Goal: Transaction & Acquisition: Purchase product/service

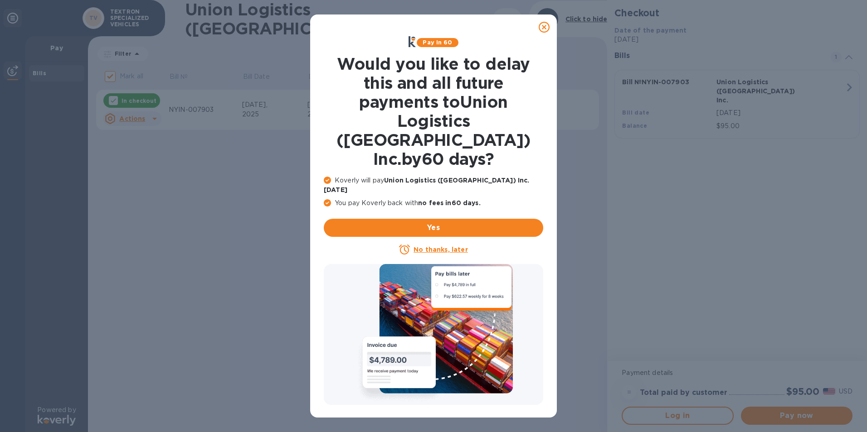
click at [547, 31] on icon at bounding box center [543, 27] width 11 height 11
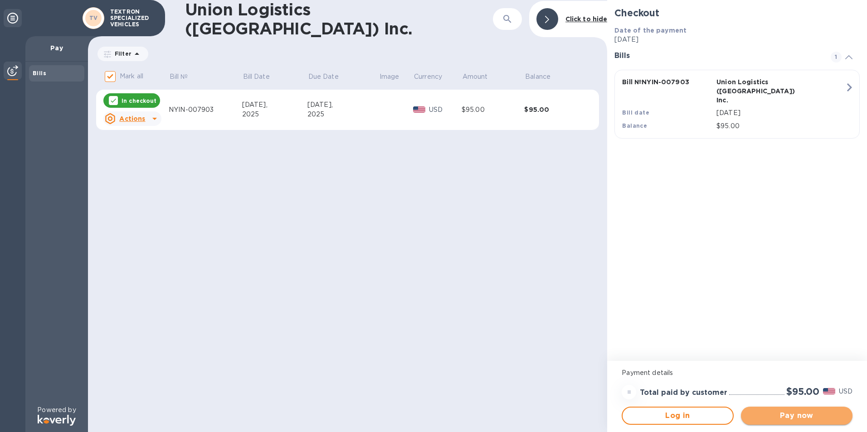
click at [782, 415] on span "Pay now" at bounding box center [796, 416] width 97 height 11
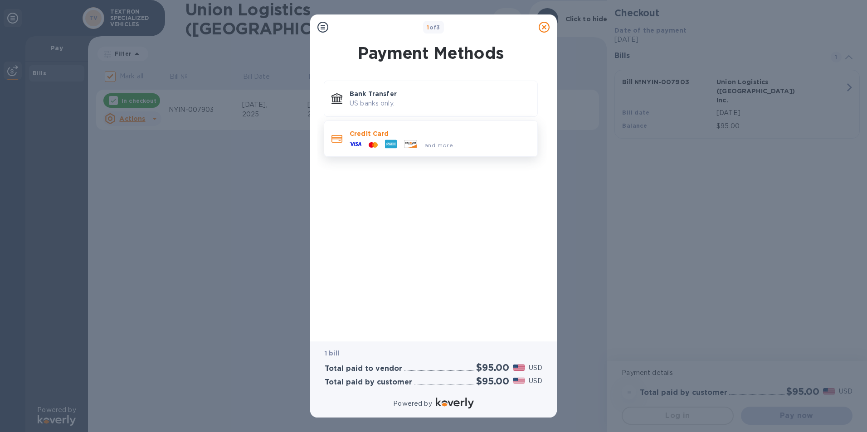
click at [397, 136] on p "Credit Card" at bounding box center [439, 133] width 180 height 9
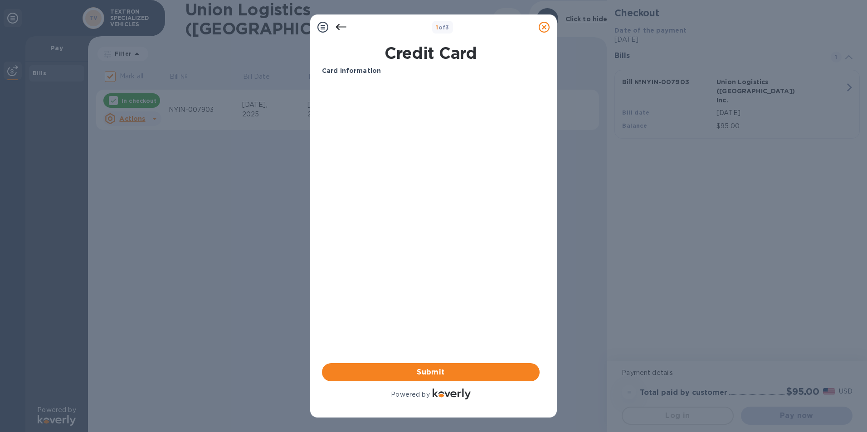
click at [453, 281] on div "Card Information Your browser does not support iframes Submit Powered by" at bounding box center [431, 233] width 218 height 335
click at [420, 316] on div "Card Information Your browser does not support iframes Submit Powered by" at bounding box center [431, 233] width 218 height 335
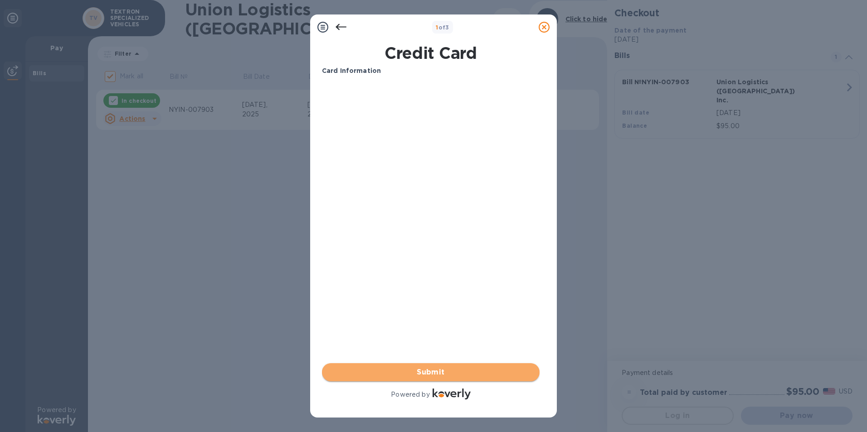
click at [444, 375] on span "Submit" at bounding box center [430, 372] width 203 height 11
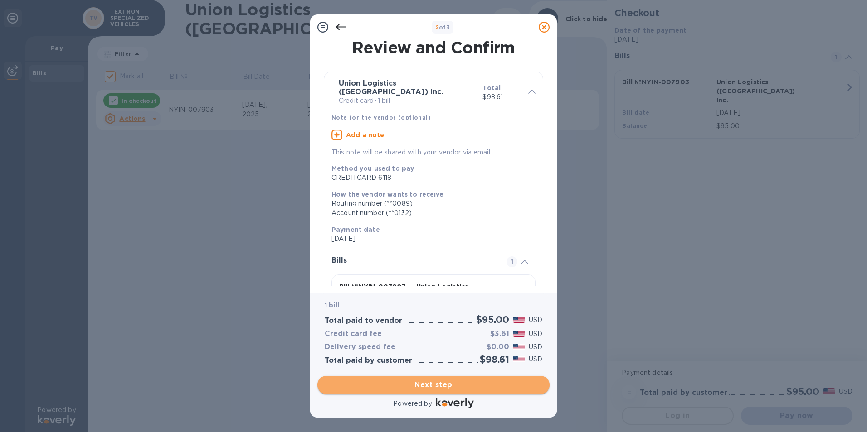
click at [455, 384] on span "Next step" at bounding box center [433, 385] width 218 height 11
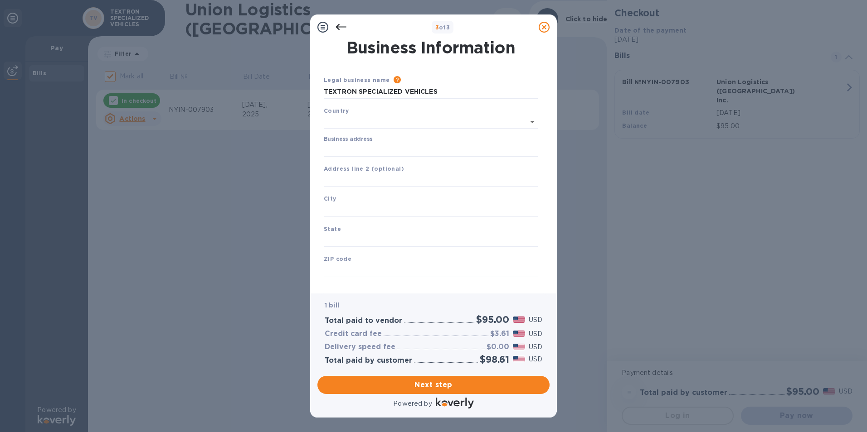
type input "[GEOGRAPHIC_DATA]"
click at [358, 149] on input "Business address" at bounding box center [431, 148] width 214 height 14
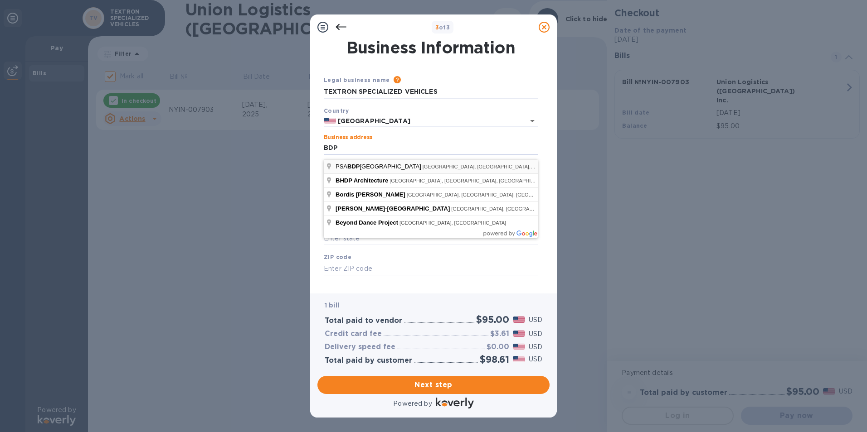
type input "[STREET_ADDRESS]"
type input "[GEOGRAPHIC_DATA]"
type input "GA"
type input "30354"
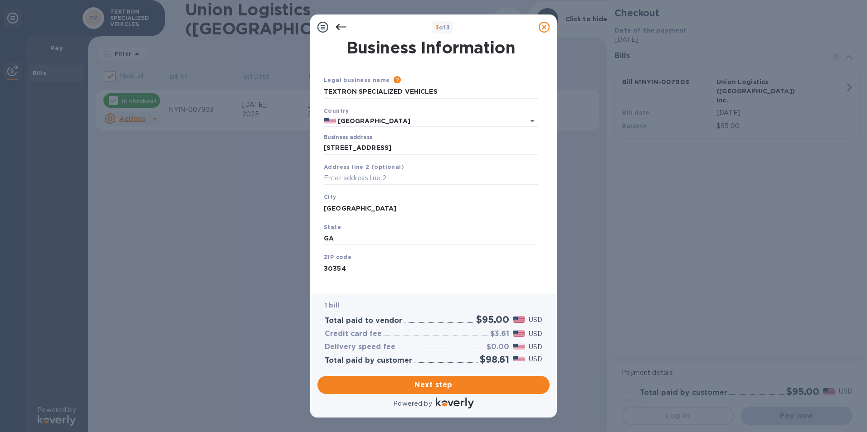
click at [412, 102] on div "Legal business name Please provide the legal name that appears on your SS-4 for…" at bounding box center [430, 87] width 221 height 31
click at [411, 96] on input "TEXTRON SPECIALIZED VEHICLES" at bounding box center [431, 92] width 214 height 14
type input "B"
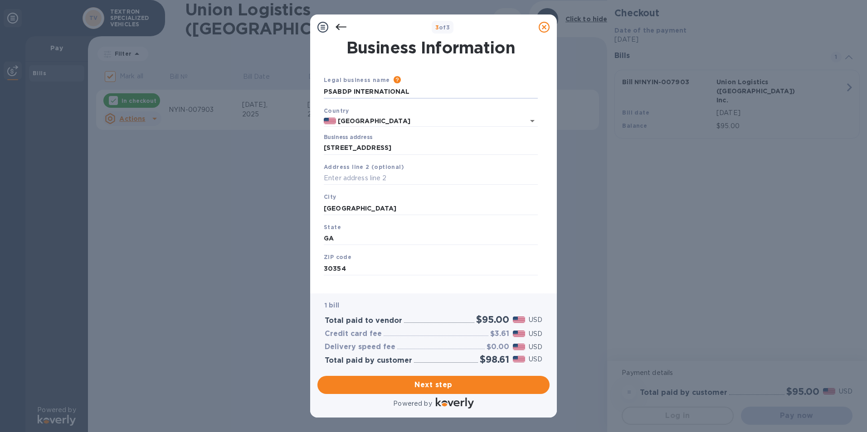
type input "PSABDP INTERNATIONAL"
click at [390, 215] on input "[GEOGRAPHIC_DATA]" at bounding box center [431, 209] width 214 height 14
click at [391, 215] on input "[GEOGRAPHIC_DATA]" at bounding box center [431, 209] width 214 height 14
click at [369, 246] on input "GA" at bounding box center [431, 239] width 214 height 14
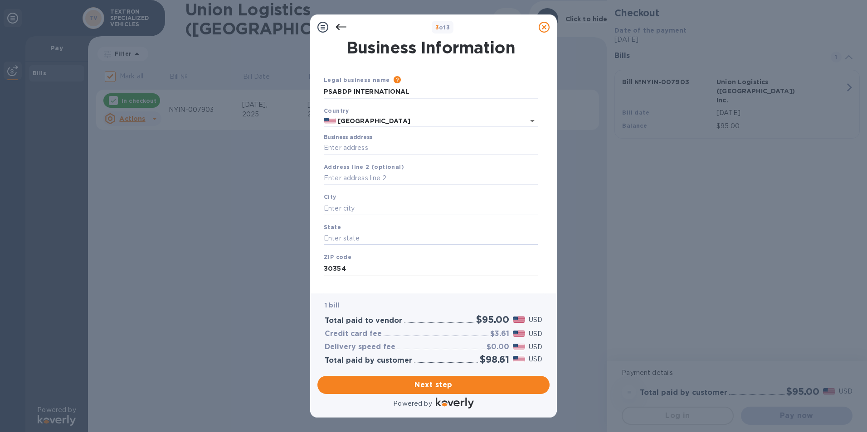
click at [363, 276] on input "30354" at bounding box center [431, 269] width 214 height 14
click at [421, 92] on input "PSABDP INTERNATIONAL" at bounding box center [431, 92] width 214 height 14
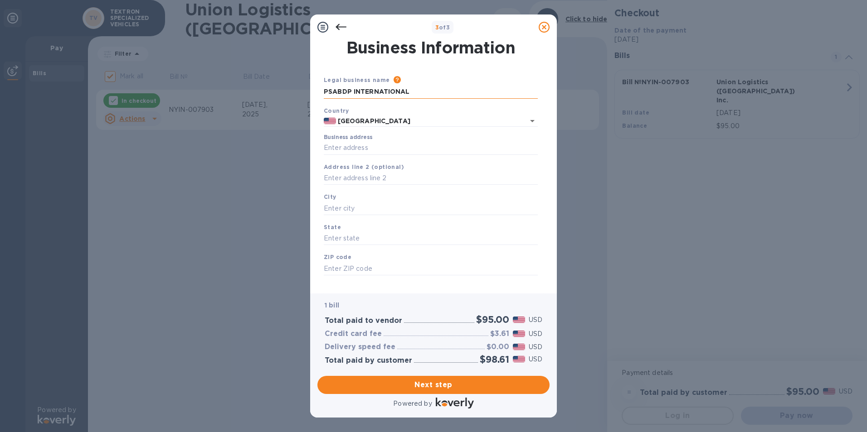
click at [421, 92] on input "PSABDP INTERNATIONAL" at bounding box center [431, 92] width 214 height 14
click at [372, 99] on input "PSABDP INTERNATIONAL" at bounding box center [431, 92] width 214 height 14
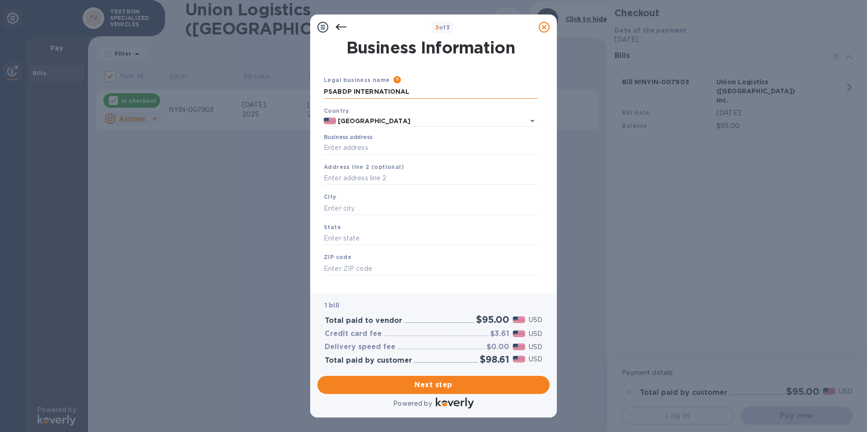
click at [372, 99] on input "PSABDP INTERNATIONAL" at bounding box center [431, 92] width 214 height 14
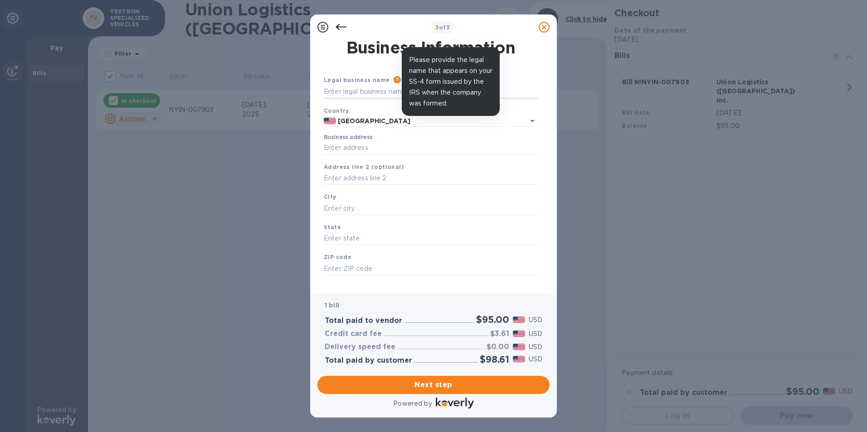
click at [395, 82] on icon at bounding box center [396, 79] width 7 height 7
click at [393, 78] on icon at bounding box center [396, 79] width 7 height 7
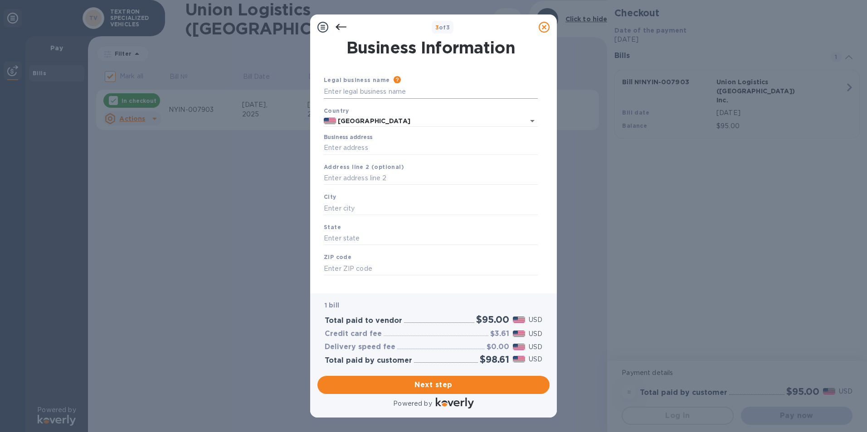
click at [380, 92] on input "text" at bounding box center [431, 92] width 214 height 14
type input "B"
type input "PSA BDP INTERNATIONAL"
click at [377, 154] on input "Business address" at bounding box center [431, 148] width 214 height 14
click at [378, 155] on input "Business address" at bounding box center [431, 148] width 214 height 14
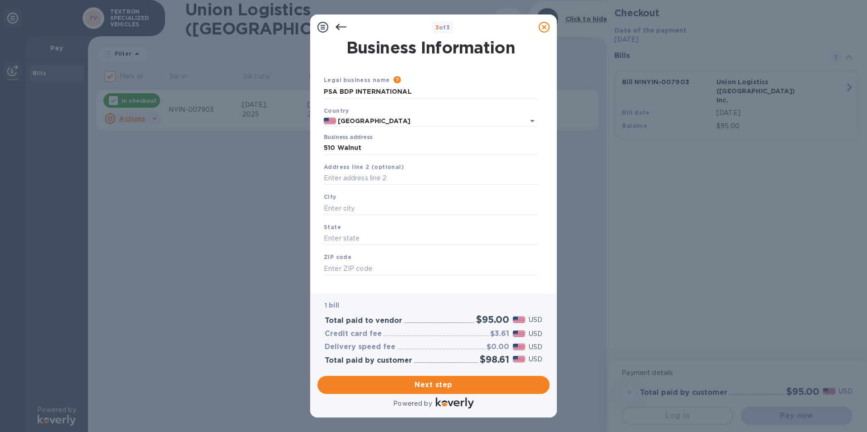
type input "[STREET_ADDRESS]"
type input "[GEOGRAPHIC_DATA]"
type input "PA"
type input "19106"
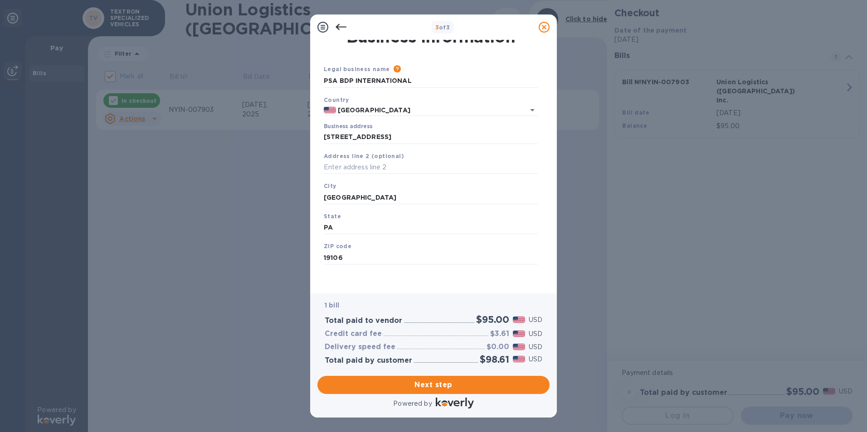
scroll to position [23, 0]
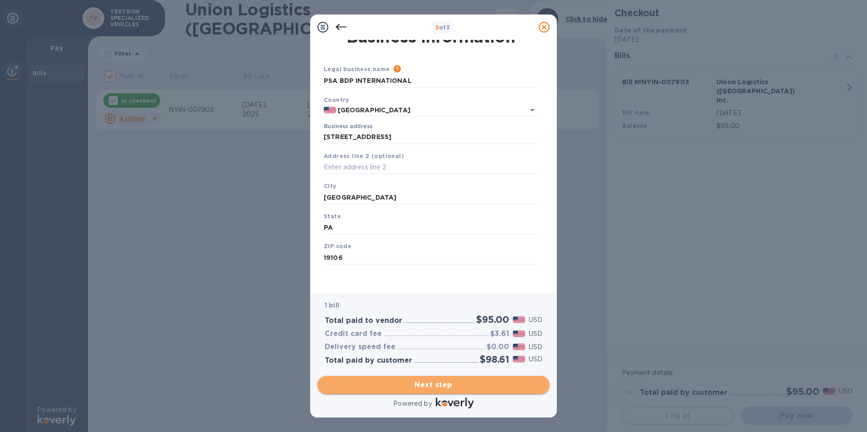
click at [472, 380] on span "Next step" at bounding box center [433, 385] width 218 height 11
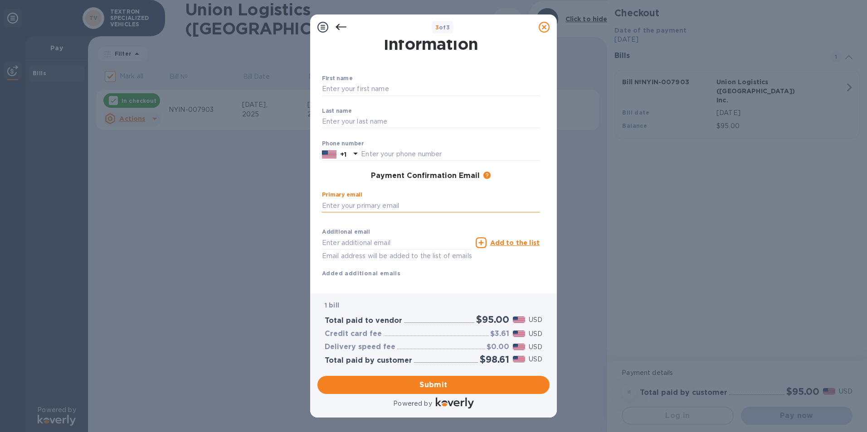
click at [416, 208] on input "text" at bounding box center [431, 206] width 218 height 14
type input "[PERSON_NAME][EMAIL_ADDRESS][PERSON_NAME][DOMAIN_NAME]"
type input "[PERSON_NAME]"
type input "[GEOGRAPHIC_DATA]"
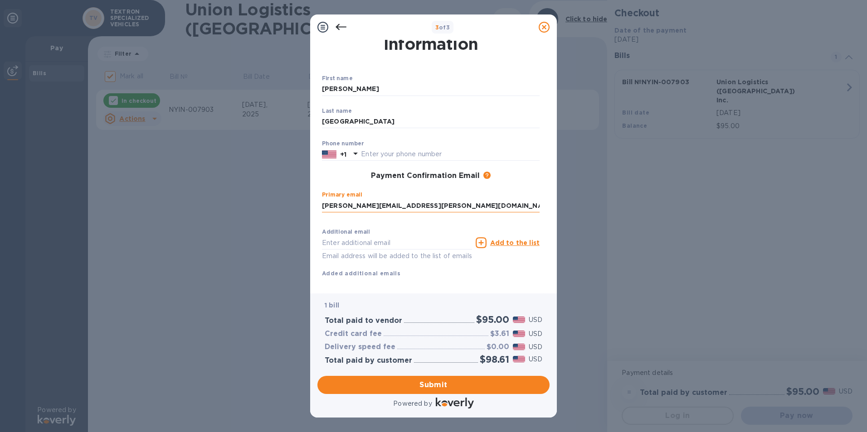
type input "4046952192"
type input "[PERSON_NAME][EMAIL_ADDRESS][PERSON_NAME][DOMAIN_NAME]"
drag, startPoint x: 404, startPoint y: 160, endPoint x: 320, endPoint y: 159, distance: 83.8
click at [320, 159] on div "First name [PERSON_NAME] ​ Last name [PERSON_NAME] ​ Phone number [PHONE_NUMBER…" at bounding box center [430, 169] width 221 height 221
type input "4046952192"
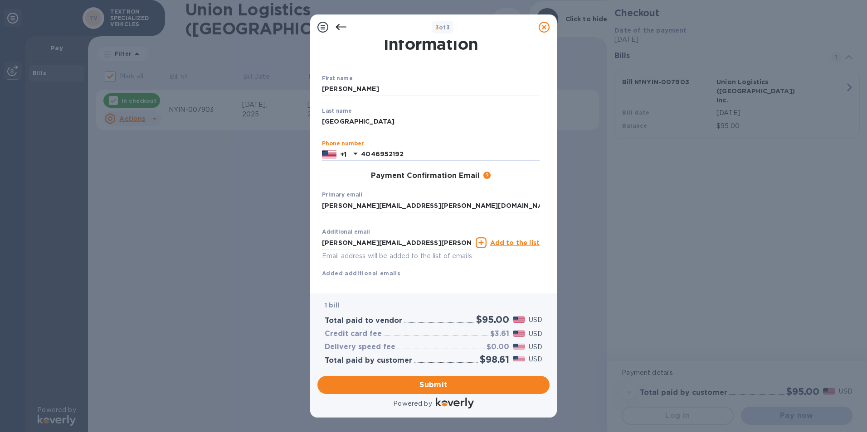
click at [320, 159] on div "First name [PERSON_NAME] ​ Last name [PERSON_NAME] ​ Phone number [PHONE_NUMBER…" at bounding box center [430, 169] width 221 height 221
click at [436, 256] on p "Email address will be added to the list of emails" at bounding box center [397, 256] width 150 height 10
click at [434, 247] on input "[PERSON_NAME][EMAIL_ADDRESS][PERSON_NAME][DOMAIN_NAME]" at bounding box center [397, 243] width 150 height 14
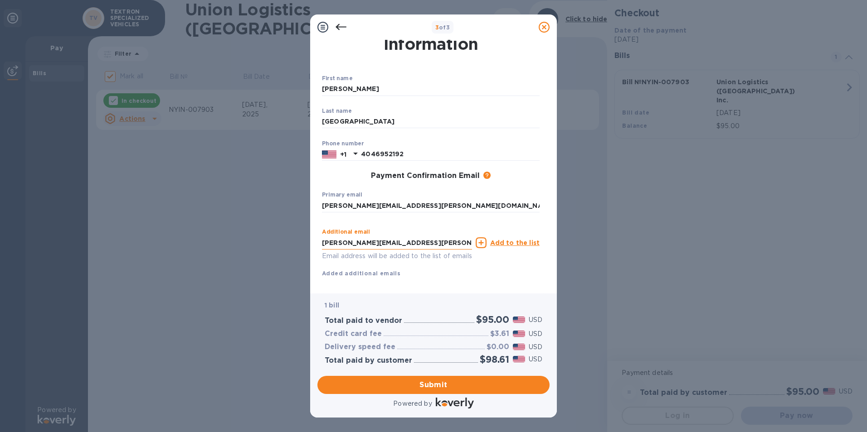
click at [434, 247] on input "[PERSON_NAME][EMAIL_ADDRESS][PERSON_NAME][DOMAIN_NAME]" at bounding box center [397, 243] width 150 height 14
type input "[PERSON_NAME][EMAIL_ADDRESS][PERSON_NAME][DOMAIN_NAME]"
click at [464, 376] on button "Submit" at bounding box center [433, 385] width 232 height 18
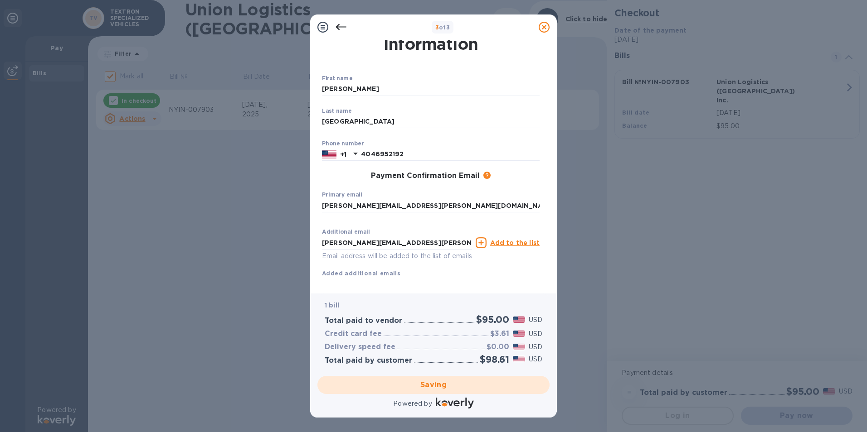
checkbox input "false"
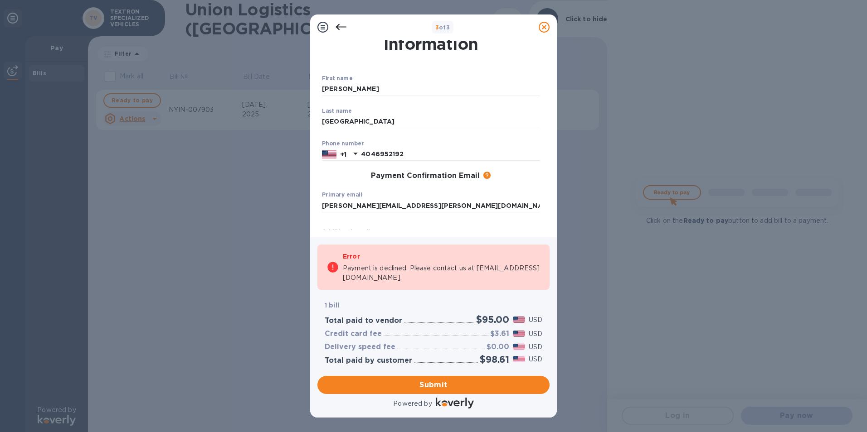
click at [402, 197] on div "Primary email [PERSON_NAME][EMAIL_ADDRESS][PERSON_NAME][DOMAIN_NAME] ​" at bounding box center [431, 208] width 218 height 33
click at [425, 202] on div "Primary email [PERSON_NAME][EMAIL_ADDRESS][PERSON_NAME][DOMAIN_NAME] ​" at bounding box center [431, 208] width 218 height 33
click at [424, 207] on input "[PERSON_NAME][EMAIL_ADDRESS][PERSON_NAME][DOMAIN_NAME]" at bounding box center [431, 206] width 218 height 14
drag, startPoint x: 414, startPoint y: 100, endPoint x: 422, endPoint y: 98, distance: 7.8
click at [422, 98] on p "​" at bounding box center [431, 102] width 218 height 10
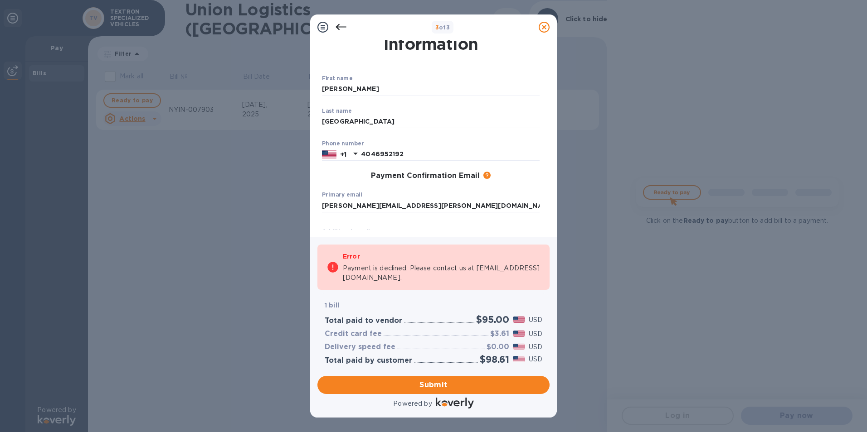
scroll to position [0, 0]
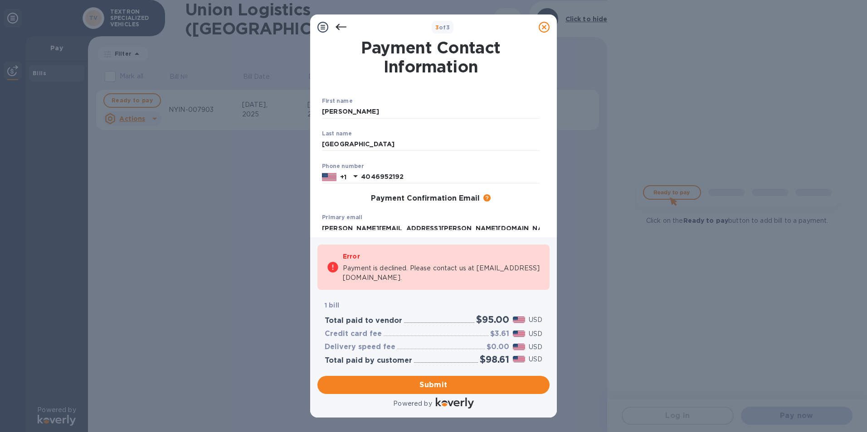
click at [338, 26] on icon at bounding box center [340, 27] width 11 height 11
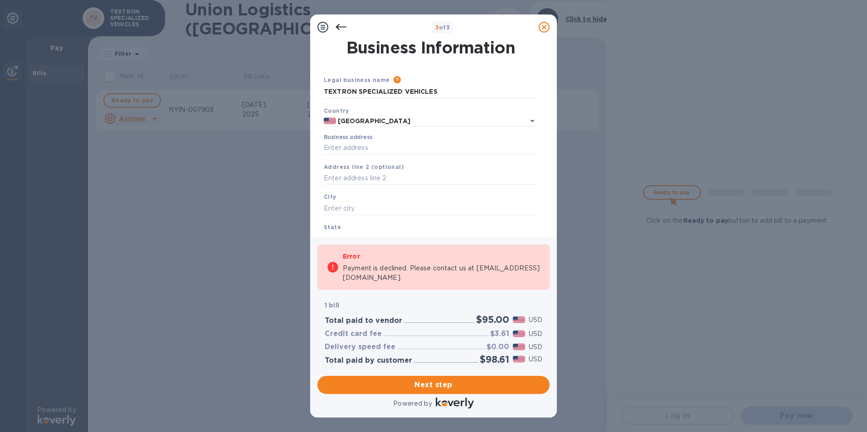
click at [368, 140] on label "Business address" at bounding box center [348, 137] width 48 height 5
click at [368, 143] on input "Business address" at bounding box center [431, 148] width 214 height 14
click at [431, 97] on input "TEXTRON SPECIALIZED VEHICLES" at bounding box center [431, 92] width 214 height 14
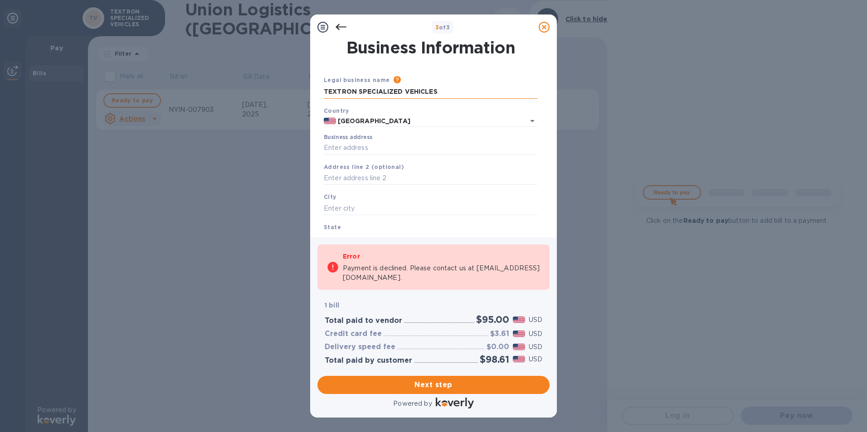
click at [431, 97] on input "TEXTRON SPECIALIZED VEHICLES" at bounding box center [431, 92] width 214 height 14
click at [460, 96] on input "TEXTRON SPECIALIZED VEHICLES" at bounding box center [431, 92] width 214 height 14
click at [344, 30] on icon at bounding box center [340, 27] width 11 height 11
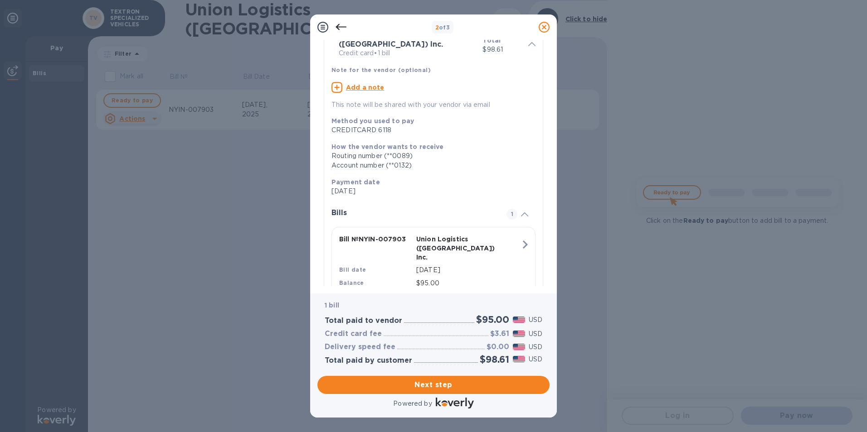
scroll to position [68, 0]
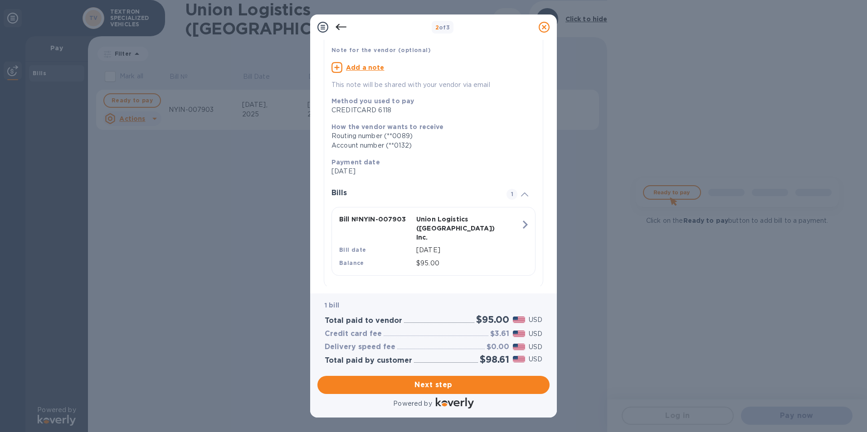
click at [523, 222] on icon "button" at bounding box center [525, 225] width 5 height 8
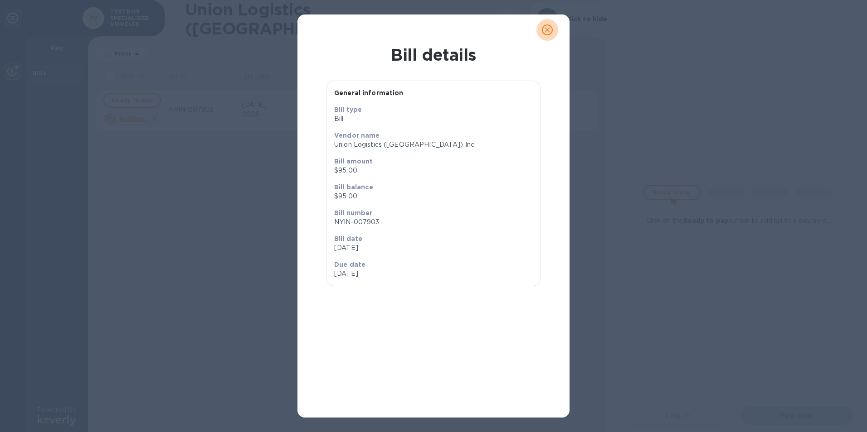
click at [542, 30] on span "close" at bounding box center [547, 29] width 11 height 11
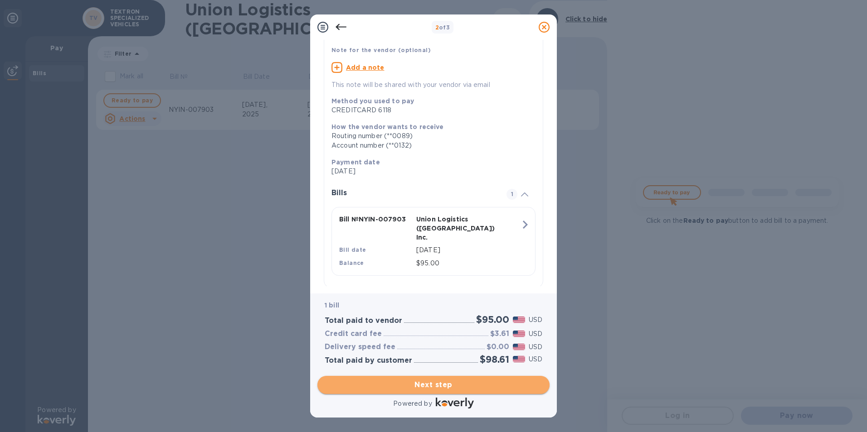
click at [450, 383] on span "Next step" at bounding box center [433, 385] width 218 height 11
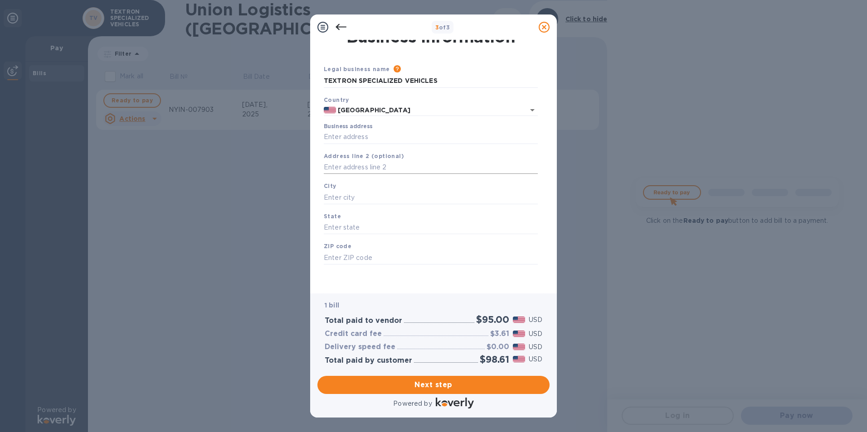
scroll to position [0, 0]
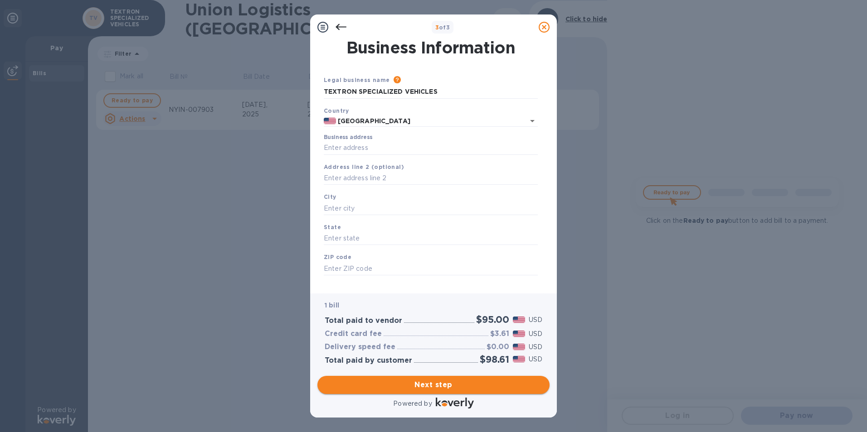
click at [450, 389] on span "Next step" at bounding box center [433, 385] width 218 height 11
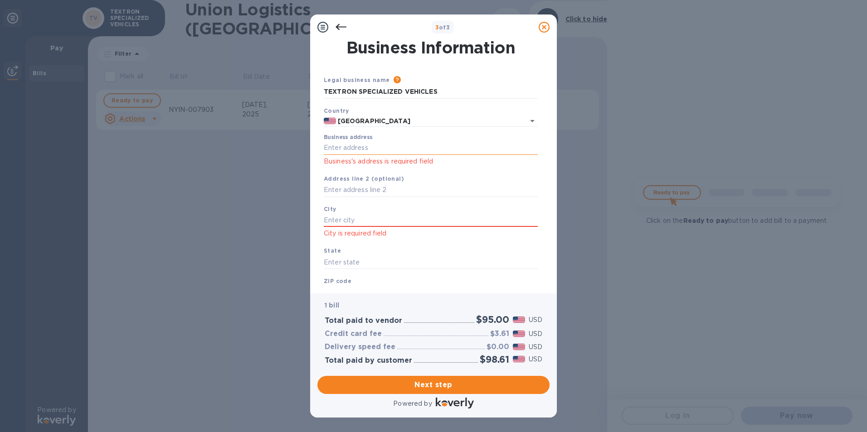
click at [373, 153] on input "Business address" at bounding box center [431, 148] width 214 height 14
click at [360, 155] on input "Business address" at bounding box center [431, 148] width 214 height 14
type input "1451 [PERSON_NAME] Road"
type input "Augusta"
type input "GA"
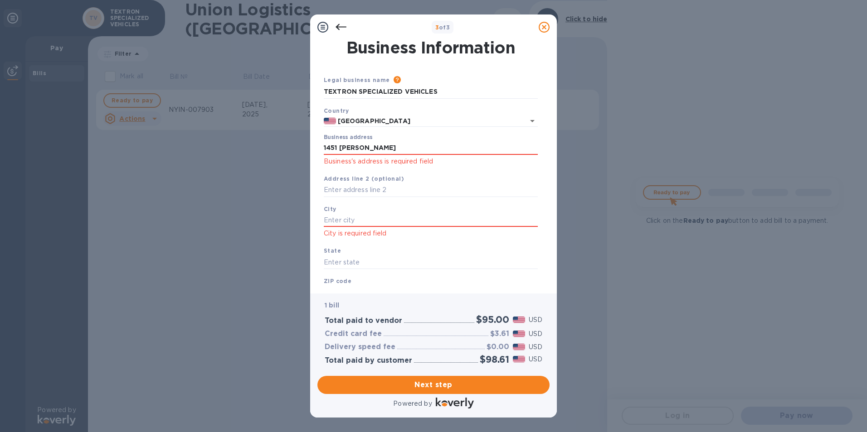
type input "30906"
click at [402, 227] on input "Augusta" at bounding box center [431, 220] width 214 height 14
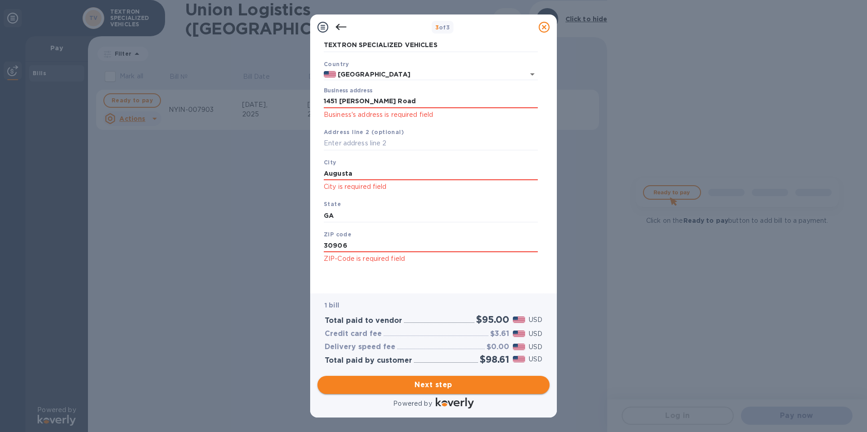
click at [480, 382] on span "Next step" at bounding box center [433, 385] width 218 height 11
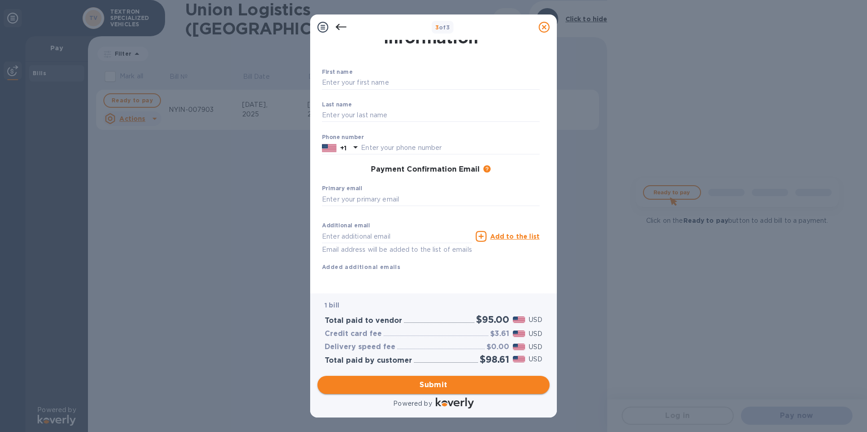
scroll to position [46, 0]
drag, startPoint x: 376, startPoint y: 71, endPoint x: 379, endPoint y: 79, distance: 8.8
click at [379, 79] on div "First name ​" at bounding box center [431, 85] width 218 height 33
type input "[PERSON_NAME]"
type input "[GEOGRAPHIC_DATA]"
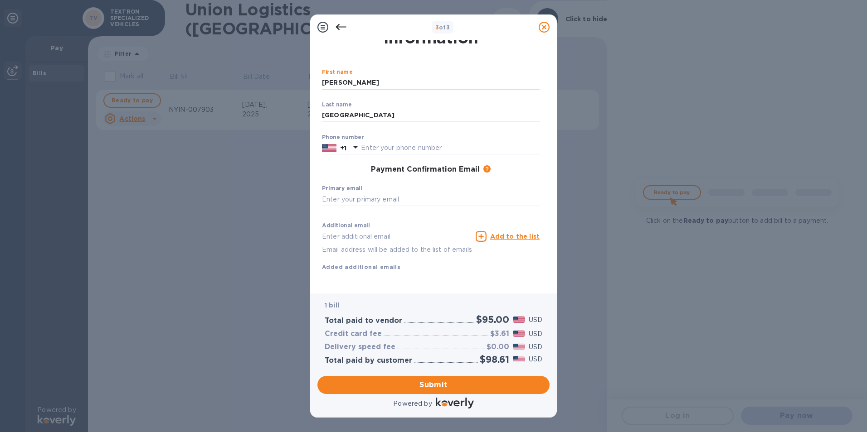
type input "4046952192"
type input "[PERSON_NAME][EMAIL_ADDRESS][PERSON_NAME][DOMAIN_NAME]"
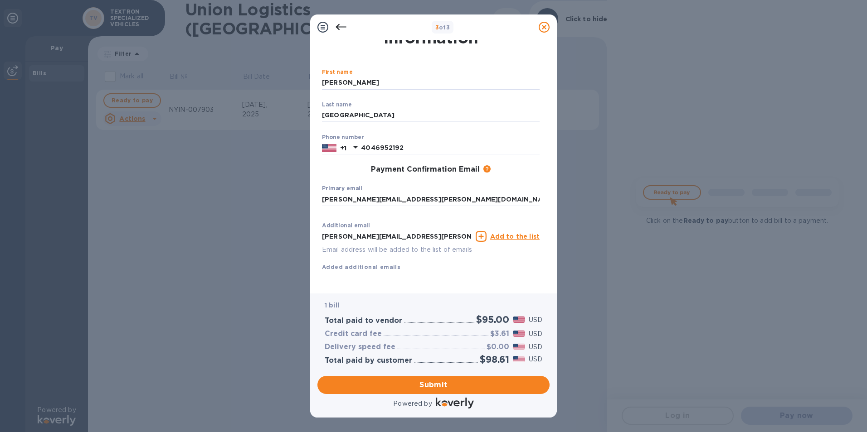
click at [397, 256] on div "Additional email [PERSON_NAME][EMAIL_ADDRESS][PERSON_NAME][DOMAIN_NAME] Email a…" at bounding box center [431, 245] width 218 height 54
click at [355, 262] on div "Added additional emails" at bounding box center [361, 267] width 78 height 10
click at [353, 261] on div "Additional email [PERSON_NAME][EMAIL_ADDRESS][PERSON_NAME][DOMAIN_NAME] Email a…" at bounding box center [430, 244] width 225 height 61
click at [357, 264] on b "Added additional emails" at bounding box center [361, 267] width 78 height 7
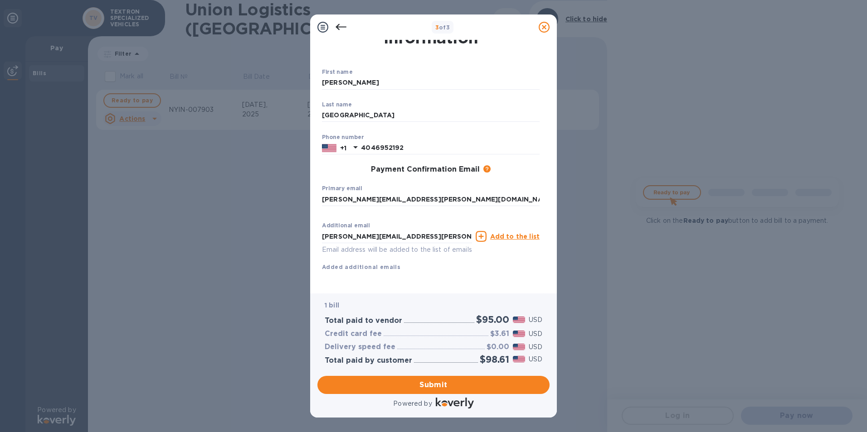
drag, startPoint x: 352, startPoint y: 260, endPoint x: 348, endPoint y: 260, distance: 4.6
click at [348, 262] on div "Added additional emails" at bounding box center [361, 267] width 78 height 10
drag, startPoint x: 348, startPoint y: 260, endPoint x: 366, endPoint y: 271, distance: 21.5
click at [366, 271] on div "First name [PERSON_NAME] ​ Last name [PERSON_NAME] ​ Phone number [PHONE_NUMBER…" at bounding box center [431, 178] width 218 height 218
drag, startPoint x: 366, startPoint y: 271, endPoint x: 344, endPoint y: 265, distance: 23.4
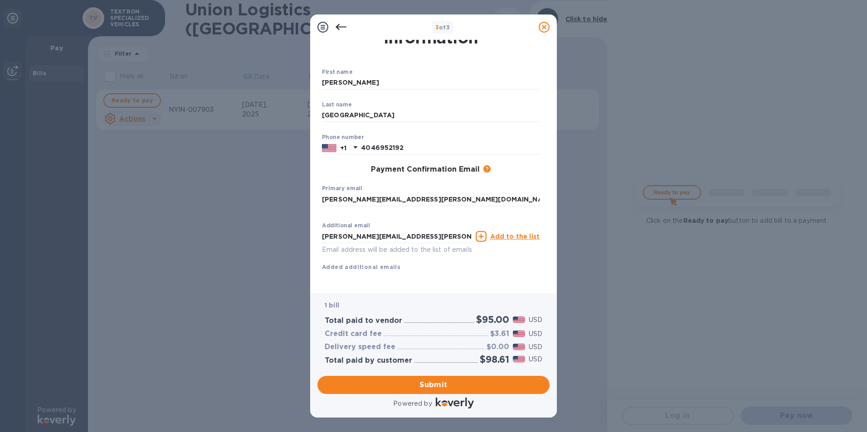
click at [344, 265] on div "First name [PERSON_NAME] ​ Last name [PERSON_NAME] ​ Phone number [PHONE_NUMBER…" at bounding box center [431, 178] width 218 height 218
drag, startPoint x: 344, startPoint y: 265, endPoint x: 342, endPoint y: 254, distance: 11.0
click at [342, 264] on b "Added additional emails" at bounding box center [361, 267] width 78 height 7
click at [337, 244] on div "Additional email [PERSON_NAME][EMAIL_ADDRESS][PERSON_NAME][DOMAIN_NAME] Email a…" at bounding box center [431, 245] width 218 height 54
click at [337, 245] on p "Email address will be added to the list of emails" at bounding box center [397, 250] width 150 height 10
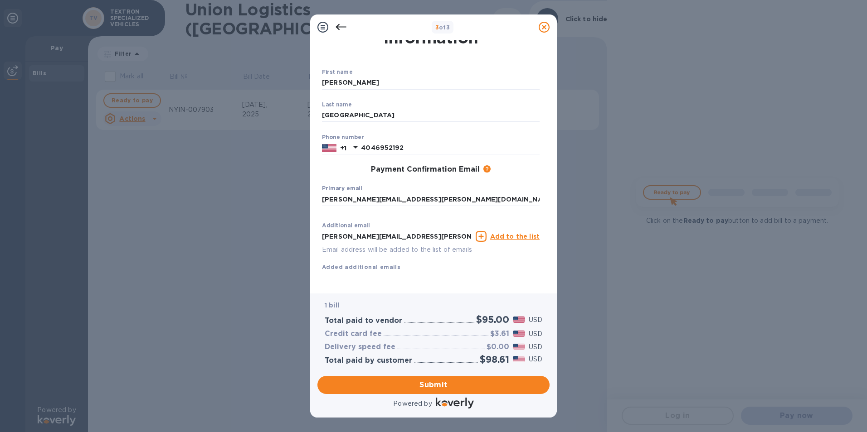
click at [486, 231] on icon at bounding box center [480, 236] width 11 height 11
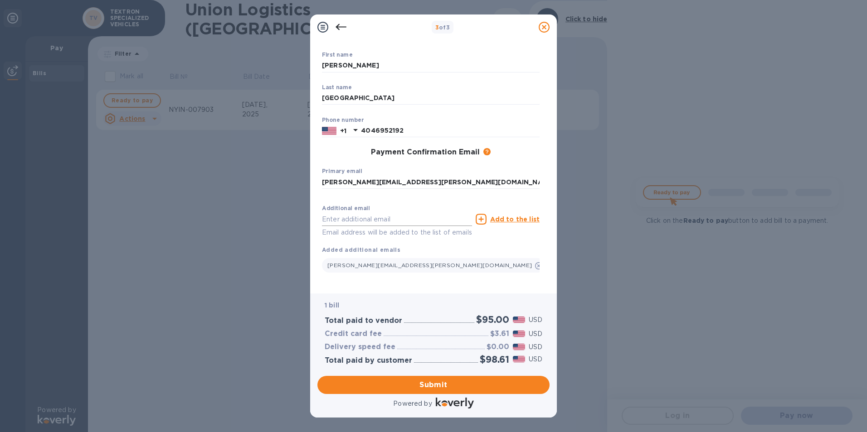
click at [387, 222] on input "text" at bounding box center [397, 220] width 150 height 14
type input "textron"
click at [384, 220] on input "textron" at bounding box center [397, 220] width 150 height 14
click at [387, 219] on input "textron" at bounding box center [397, 220] width 150 height 14
click at [444, 387] on span "Submit" at bounding box center [433, 385] width 218 height 11
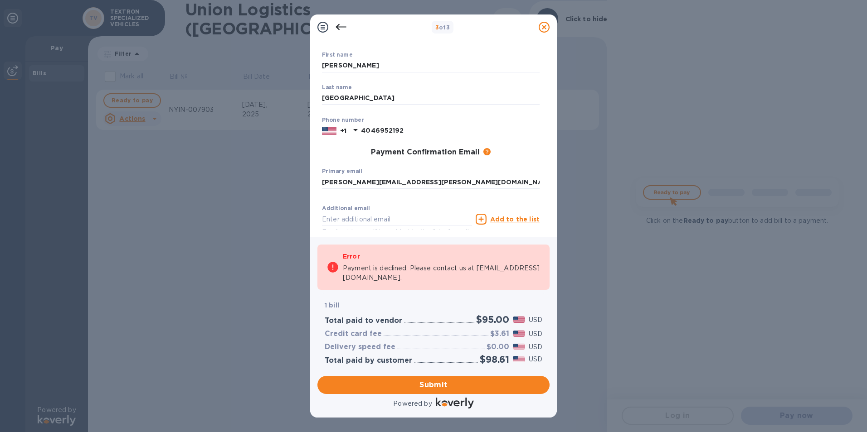
click at [339, 28] on icon at bounding box center [340, 27] width 11 height 11
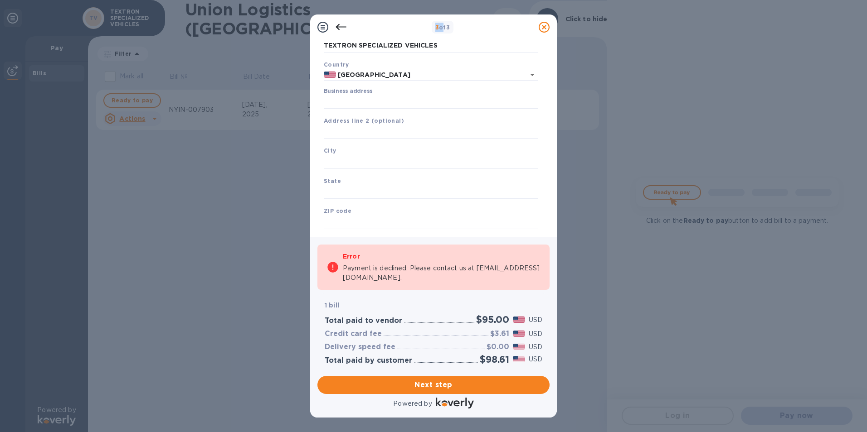
click at [339, 28] on icon at bounding box center [340, 27] width 11 height 11
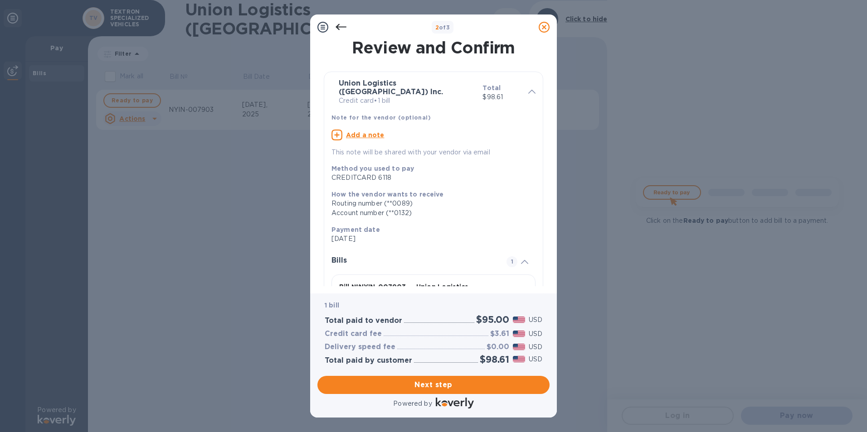
click at [339, 28] on icon at bounding box center [340, 27] width 11 height 11
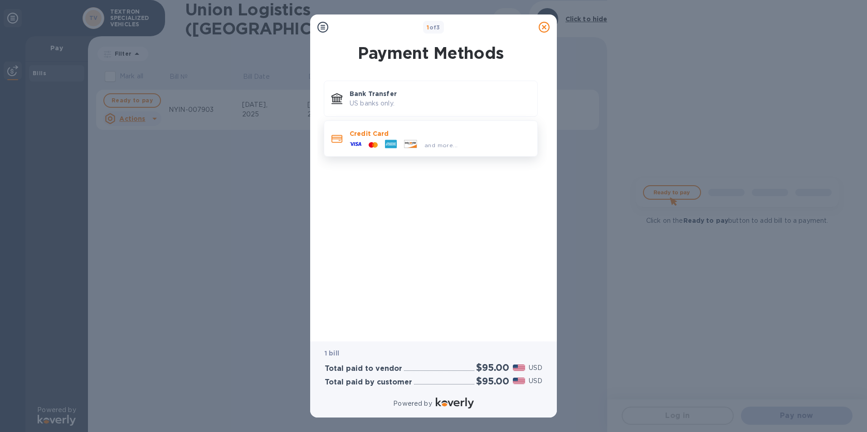
click at [391, 145] on icon at bounding box center [391, 144] width 12 height 9
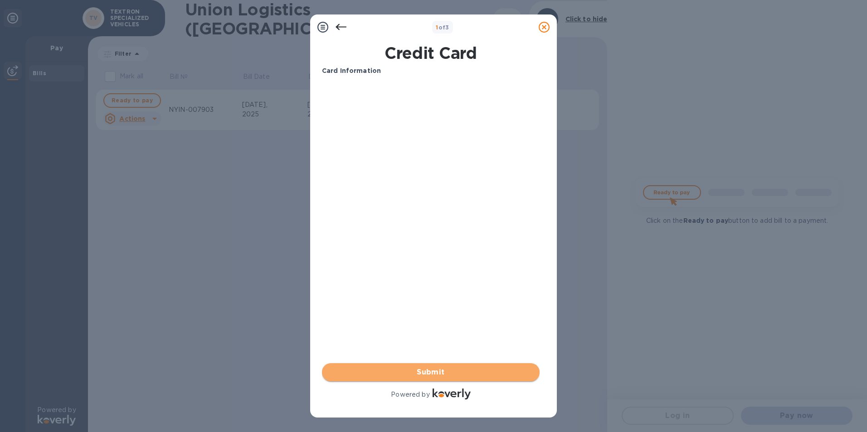
click at [459, 369] on span "Submit" at bounding box center [430, 372] width 203 height 11
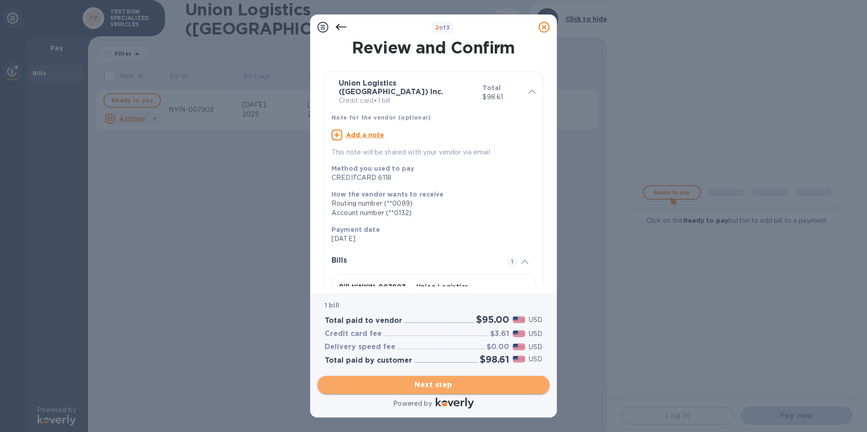
click at [416, 383] on span "Next step" at bounding box center [433, 385] width 218 height 11
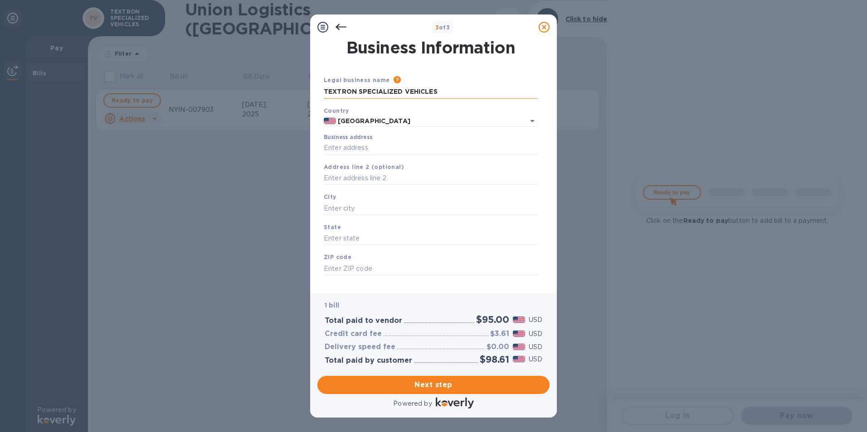
click at [366, 92] on input "TEXTRON SPECIALIZED VEHICLES" at bounding box center [431, 92] width 214 height 14
type input "p"
type input "PSA BDP INTERNATIONAL"
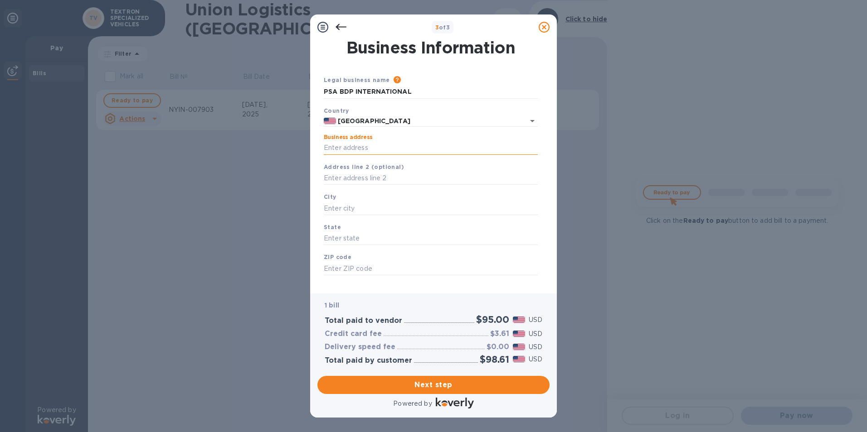
click at [369, 150] on input "Business address" at bounding box center [431, 148] width 214 height 14
type input "[STREET_ADDRESS]"
click at [379, 215] on input "text" at bounding box center [431, 209] width 214 height 14
click at [379, 215] on input "philidelphia" at bounding box center [431, 209] width 214 height 14
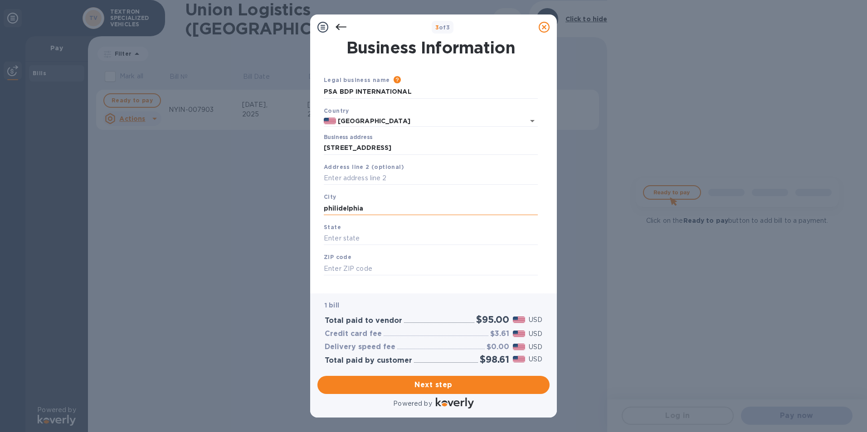
click at [379, 215] on input "philidelphia" at bounding box center [431, 209] width 214 height 14
type input "philidelphia"
type input "[GEOGRAPHIC_DATA]"
type input "PA"
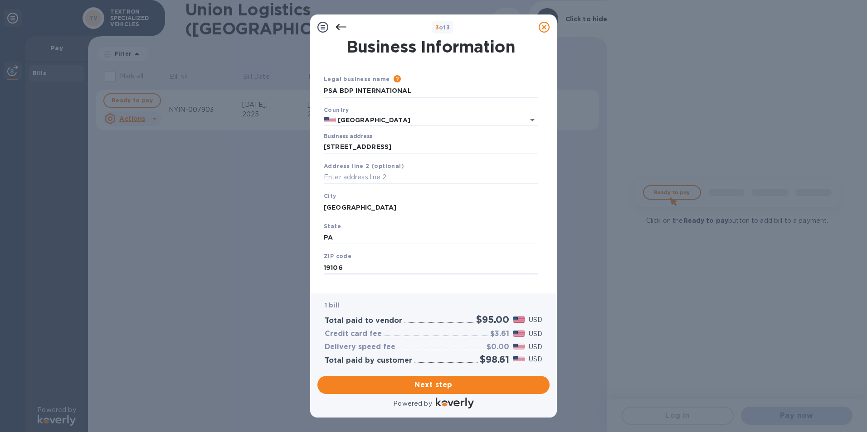
type input "19106"
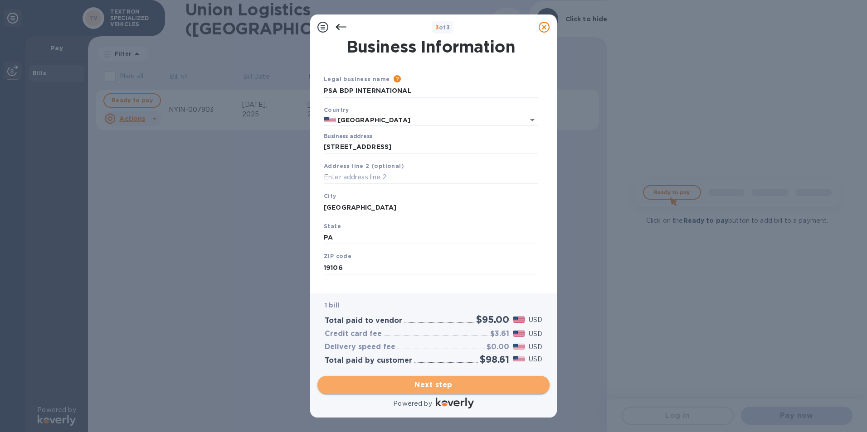
click at [396, 384] on span "Next step" at bounding box center [433, 385] width 218 height 11
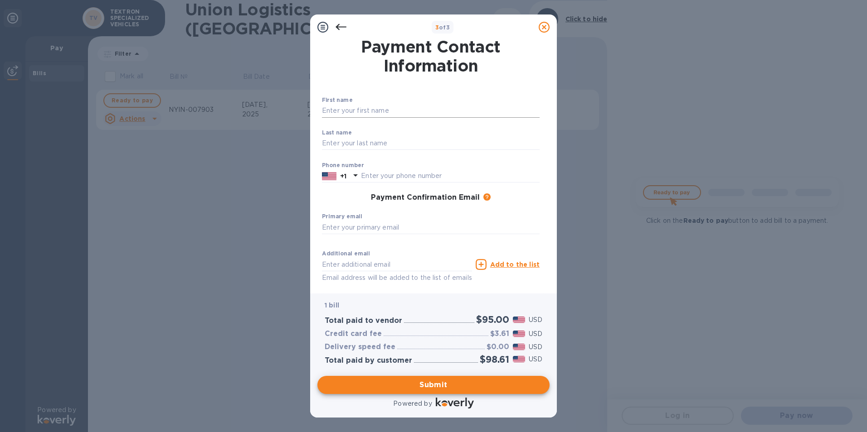
click at [404, 112] on input "text" at bounding box center [431, 111] width 218 height 14
type input "[PERSON_NAME]"
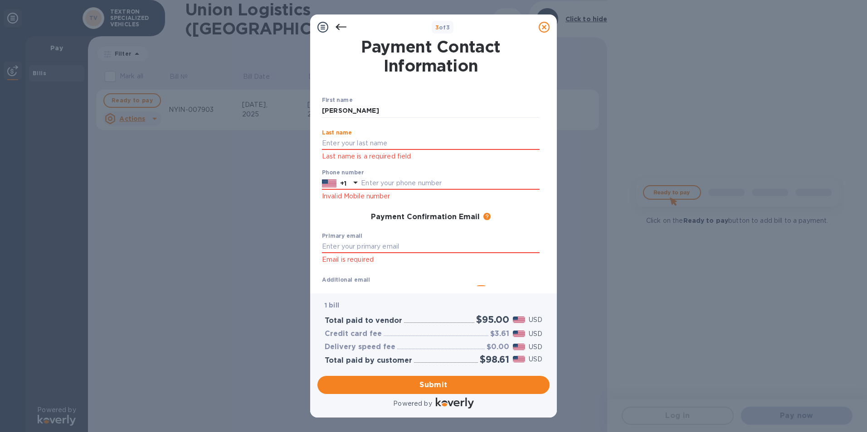
type input "d"
type input "[GEOGRAPHIC_DATA]"
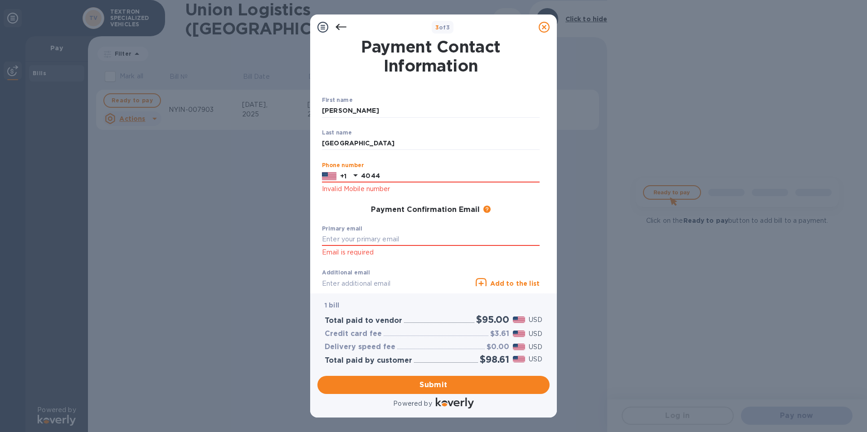
type input "4044607685"
type input "[PERSON_NAME][EMAIL_ADDRESS][PERSON_NAME][DOMAIN_NAME]"
click at [372, 281] on div "Additional email [PERSON_NAME][EMAIL_ADDRESS][PERSON_NAME][DOMAIN_NAME] Email a…" at bounding box center [397, 286] width 150 height 33
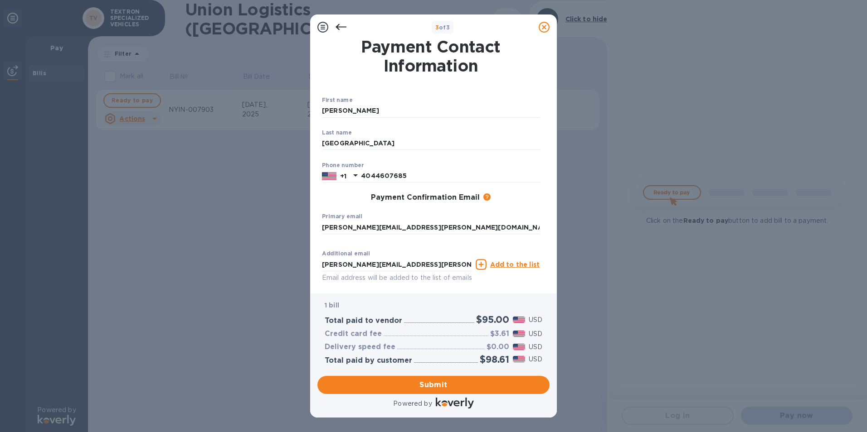
click at [381, 291] on div "Payment Contact Information First name [PERSON_NAME] ​ Last name [PERSON_NAME] …" at bounding box center [433, 167] width 247 height 254
click at [380, 271] on input "[PERSON_NAME][EMAIL_ADDRESS][PERSON_NAME][DOMAIN_NAME]" at bounding box center [397, 265] width 150 height 14
type input "[PERSON_NAME][EMAIL_ADDRESS][PERSON_NAME][DOMAIN_NAME]"
click at [380, 271] on input "[PERSON_NAME][EMAIL_ADDRESS][PERSON_NAME][DOMAIN_NAME]" at bounding box center [397, 265] width 150 height 14
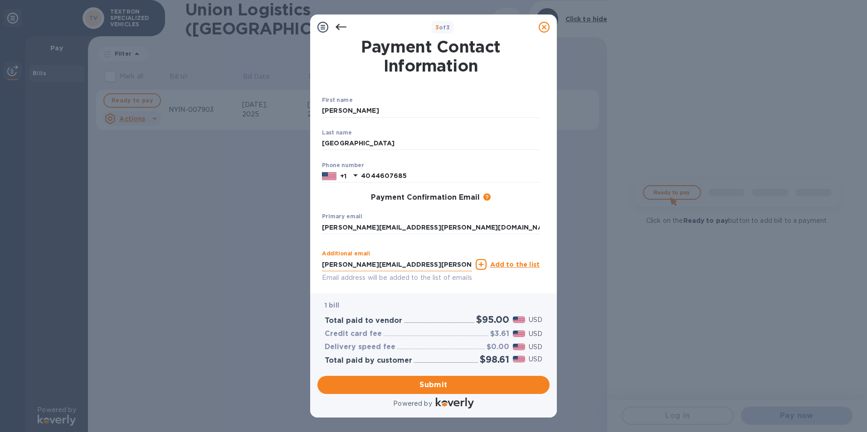
click at [380, 271] on input "[PERSON_NAME][EMAIL_ADDRESS][PERSON_NAME][DOMAIN_NAME]" at bounding box center [397, 265] width 150 height 14
type input "[PERSON_NAME][EMAIL_ADDRESS][PERSON_NAME][DOMAIN_NAME]"
click at [525, 265] on p "Add to the list" at bounding box center [514, 264] width 49 height 9
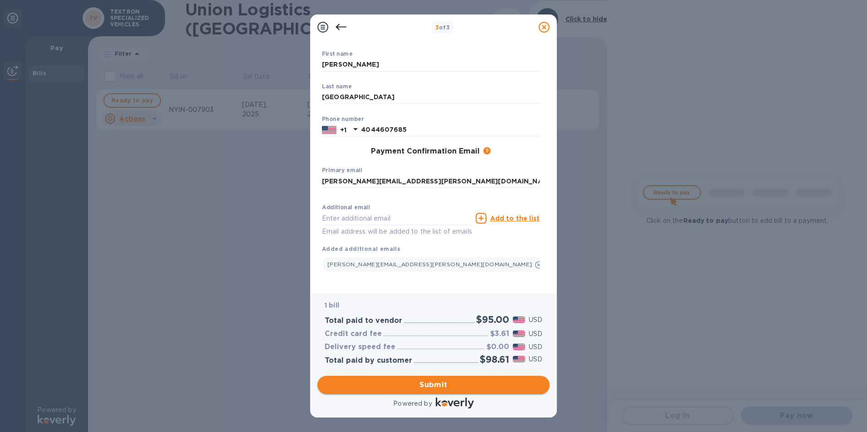
click at [474, 377] on button "Submit" at bounding box center [433, 385] width 232 height 18
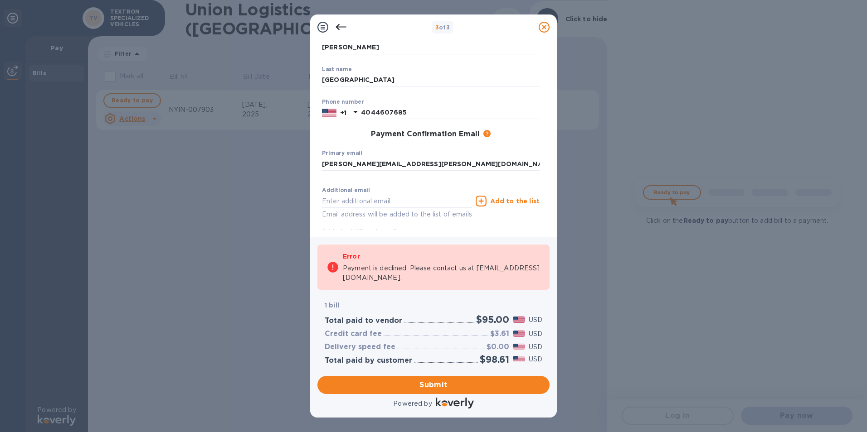
click at [340, 29] on icon at bounding box center [340, 27] width 11 height 11
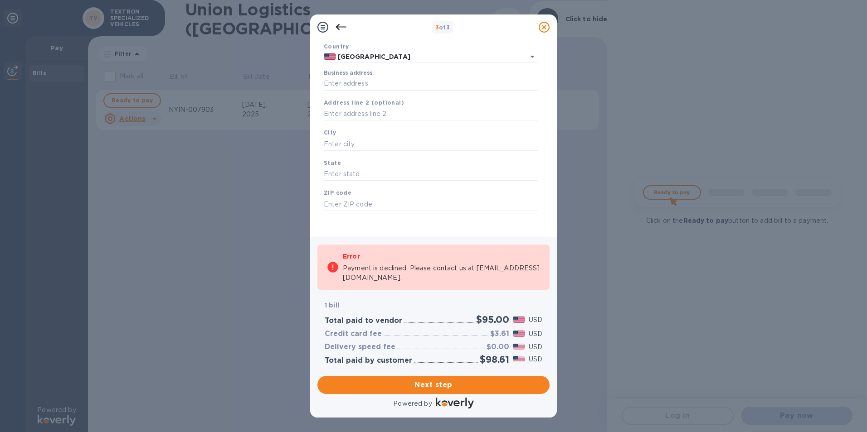
click at [340, 29] on icon at bounding box center [340, 27] width 11 height 11
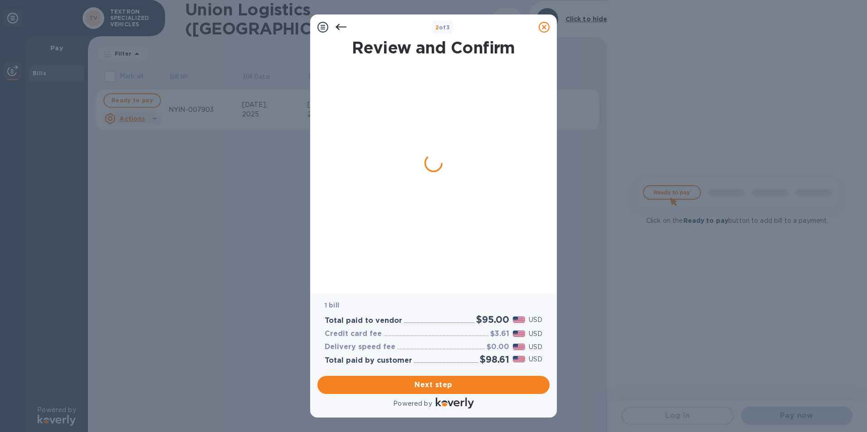
scroll to position [0, 0]
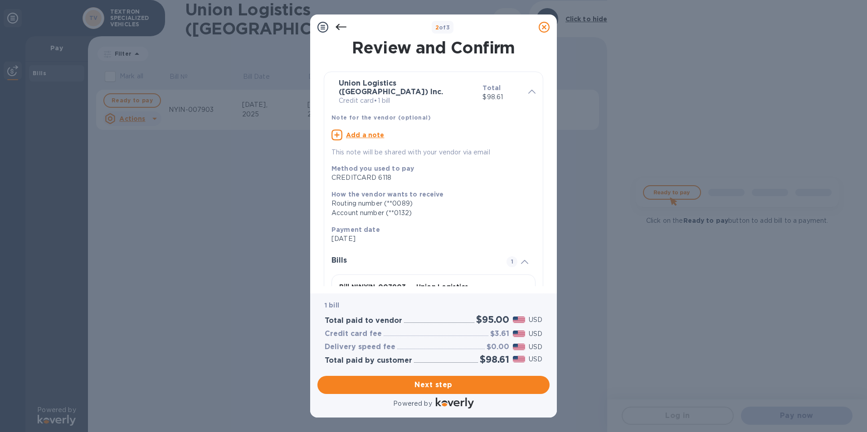
click at [340, 29] on icon at bounding box center [340, 27] width 11 height 11
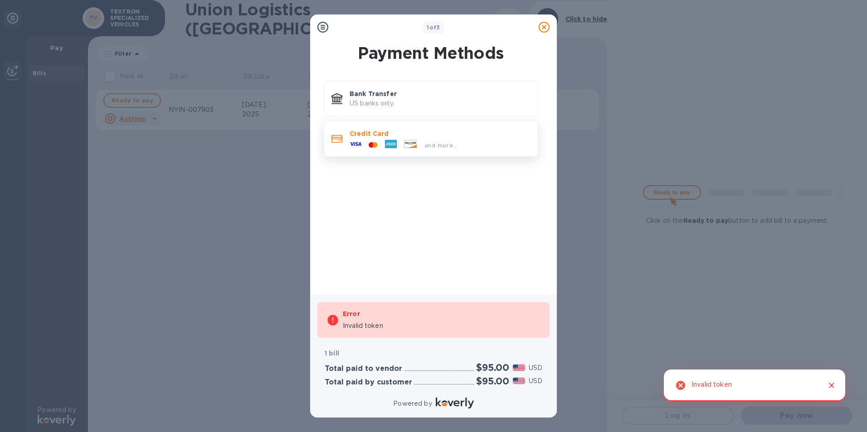
click at [383, 151] on div at bounding box center [390, 145] width 19 height 14
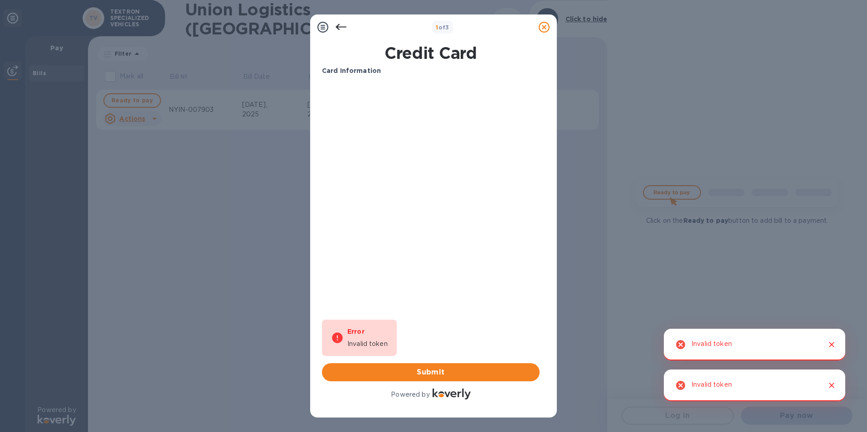
click at [341, 30] on icon at bounding box center [340, 27] width 11 height 11
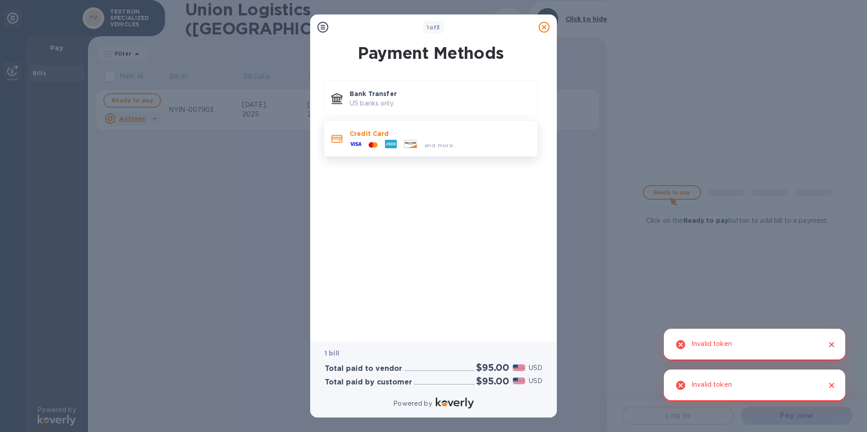
click at [398, 131] on p "Credit Card" at bounding box center [439, 133] width 180 height 9
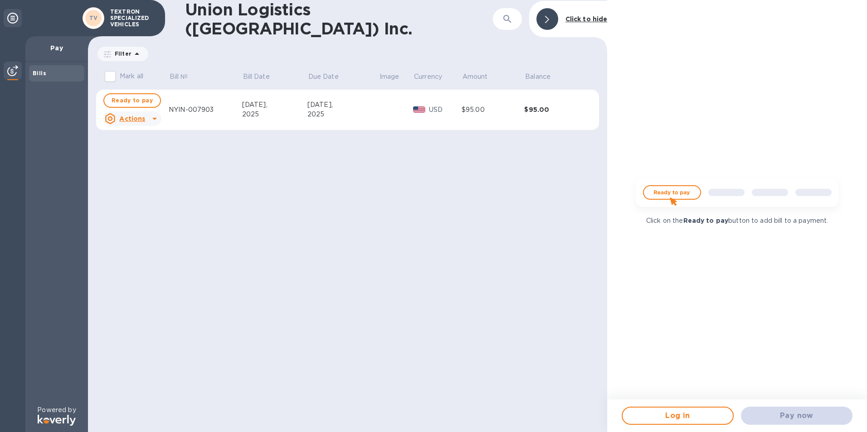
click at [140, 116] on u "Actions" at bounding box center [132, 118] width 26 height 7
click at [136, 101] on div at bounding box center [433, 216] width 867 height 432
click at [136, 101] on span "Ready to pay" at bounding box center [131, 100] width 41 height 11
checkbox input "true"
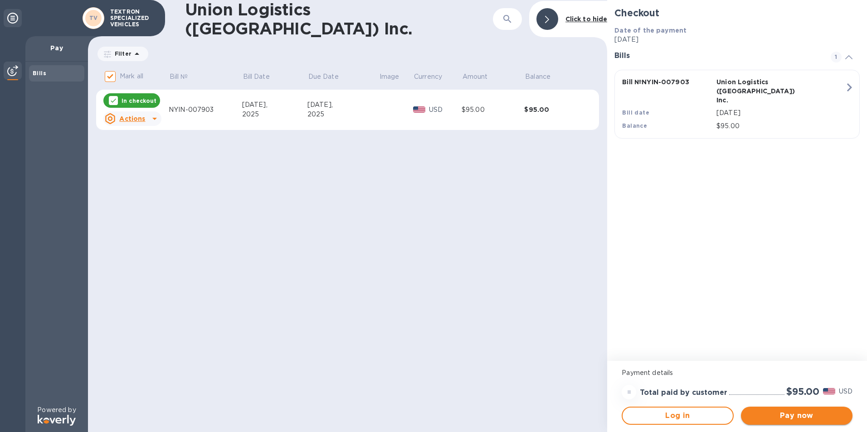
click at [792, 415] on span "Pay now" at bounding box center [796, 416] width 97 height 11
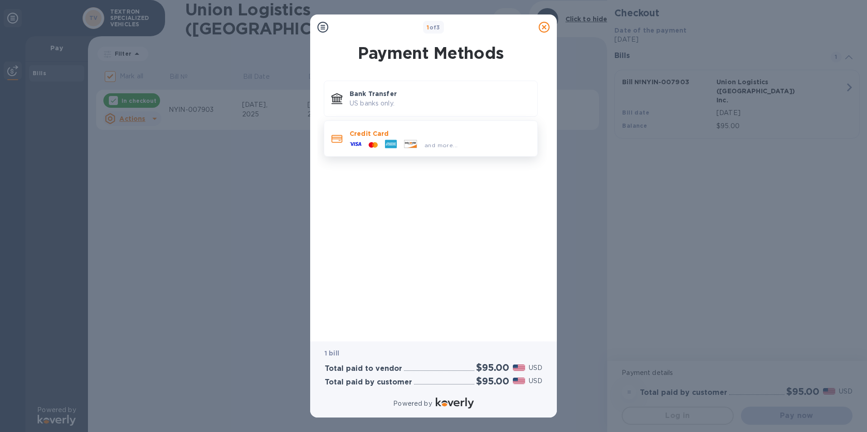
click at [386, 133] on p "Credit Card" at bounding box center [439, 133] width 180 height 9
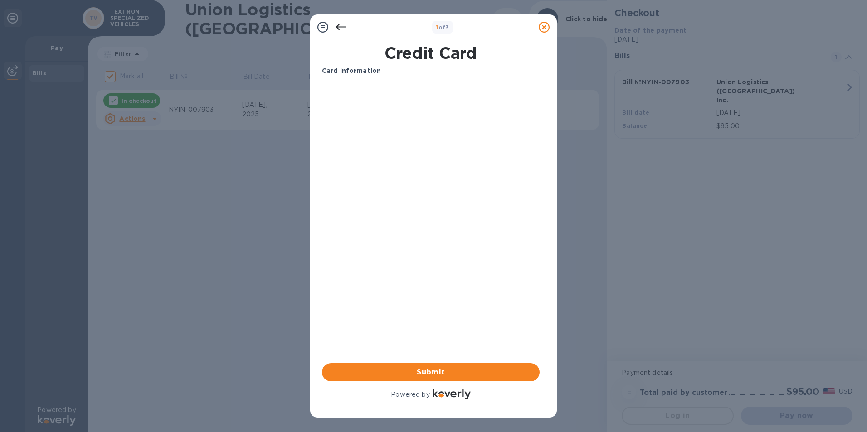
click at [513, 335] on div "Card Information Your browser does not support iframes Submit Powered by" at bounding box center [431, 233] width 218 height 335
click at [518, 339] on div "Card Information Your browser does not support iframes Submit Powered by" at bounding box center [431, 233] width 218 height 335
click at [320, 172] on div "Card Information Your browser does not support iframes Submit Powered by" at bounding box center [430, 233] width 221 height 339
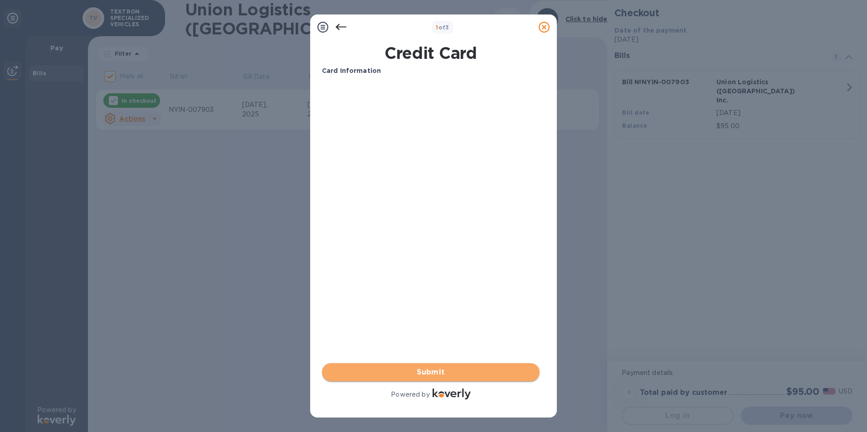
click at [431, 371] on span "Submit" at bounding box center [430, 372] width 203 height 11
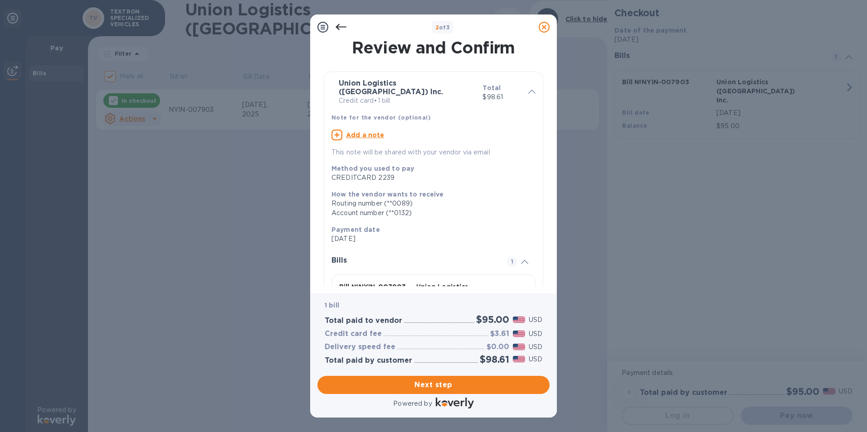
scroll to position [68, 0]
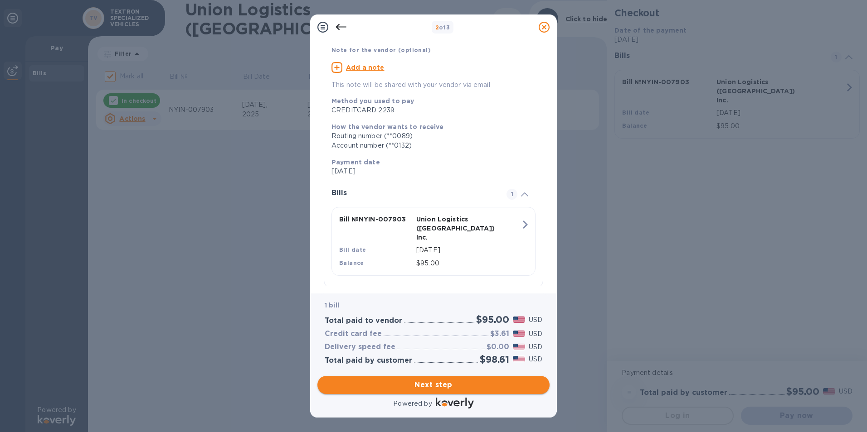
click at [468, 381] on span "Next step" at bounding box center [433, 385] width 218 height 11
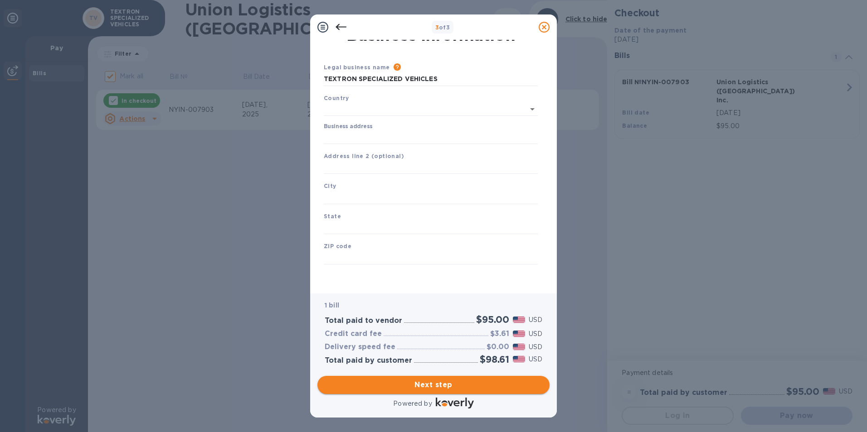
type input "[GEOGRAPHIC_DATA]"
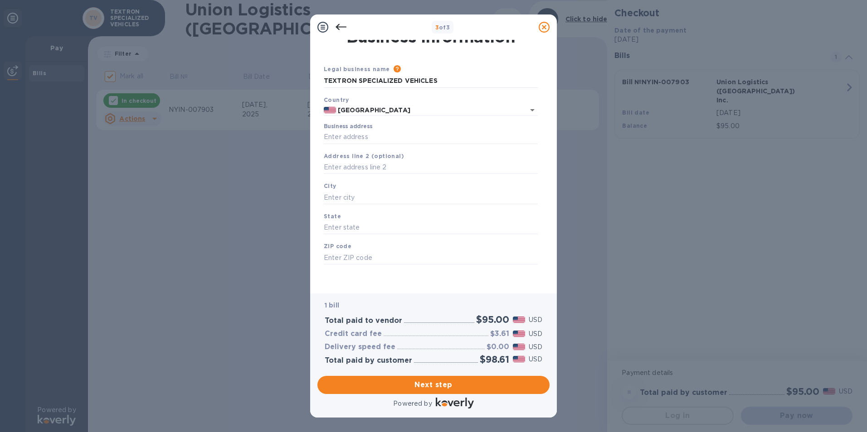
click at [398, 123] on div "Business address" at bounding box center [431, 133] width 214 height 21
click at [399, 123] on div "Business address" at bounding box center [431, 133] width 214 height 21
click at [402, 131] on input "Business address" at bounding box center [431, 138] width 214 height 14
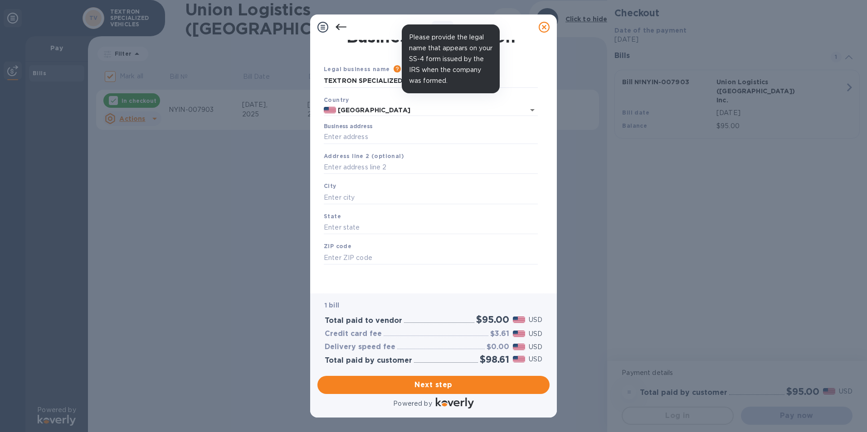
click at [393, 65] on icon at bounding box center [396, 68] width 7 height 7
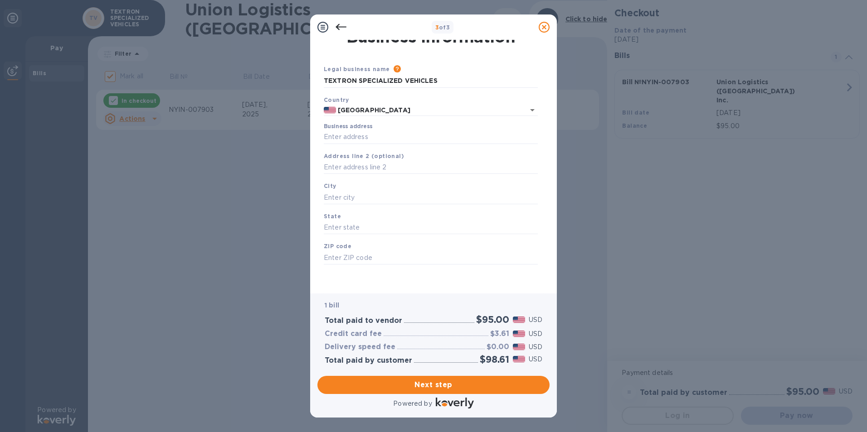
click at [395, 64] on div "Please provide the legal name that appears on your SS-4 form issued by the IRS …" at bounding box center [464, 69] width 148 height 10
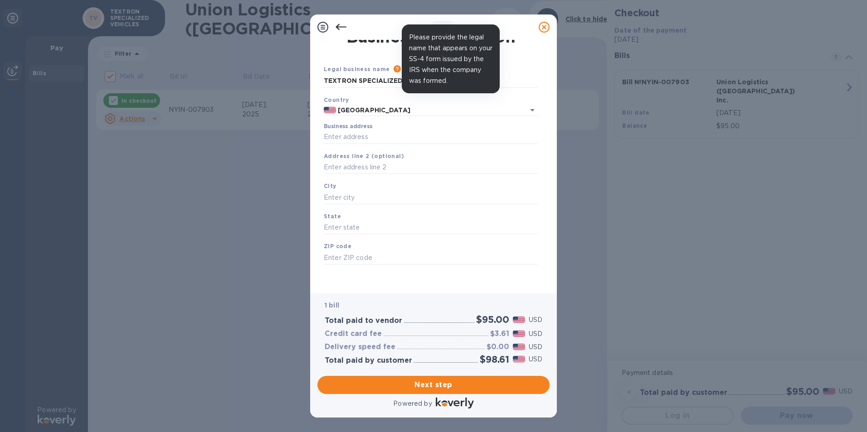
click at [393, 65] on icon at bounding box center [396, 68] width 7 height 7
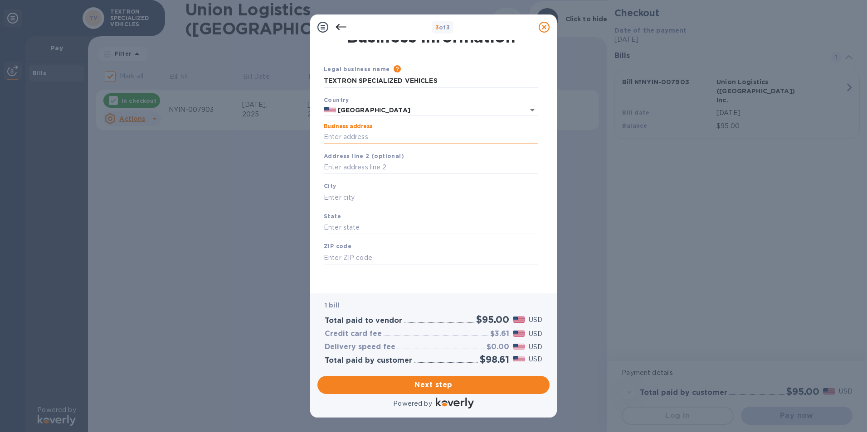
click at [392, 132] on input "Business address" at bounding box center [431, 138] width 214 height 14
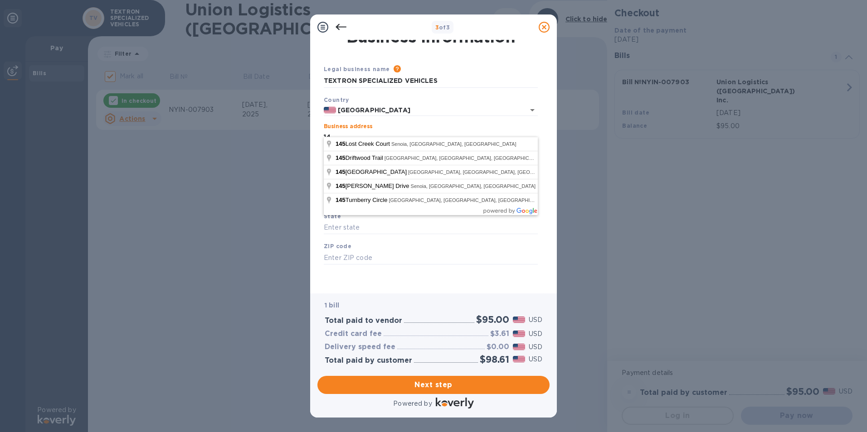
type input "1"
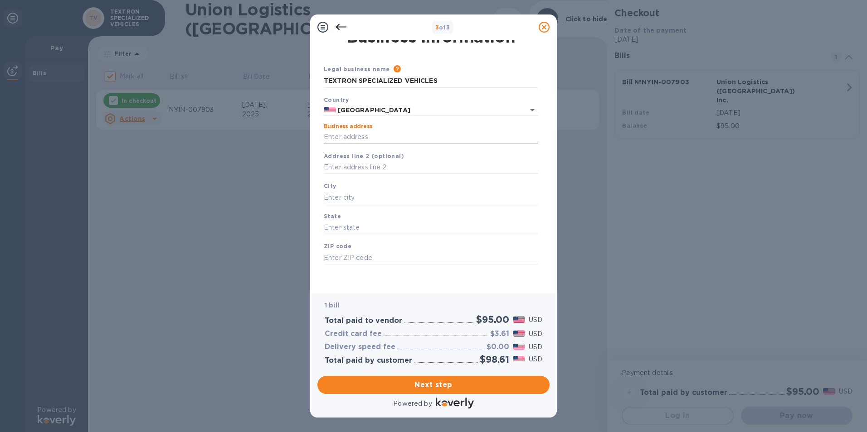
click at [378, 134] on input "Business address" at bounding box center [431, 138] width 214 height 14
type input "1451 [PERSON_NAME] Road"
type input "Augusta"
type input "GA"
type input "30906"
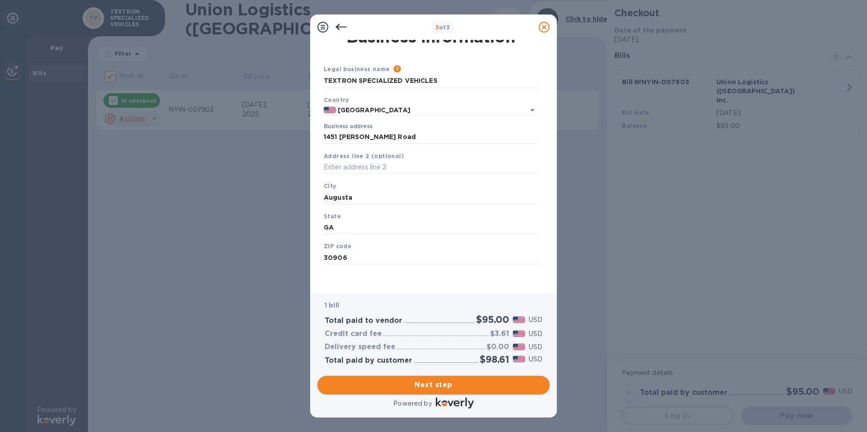
click at [449, 383] on span "Next step" at bounding box center [433, 385] width 218 height 11
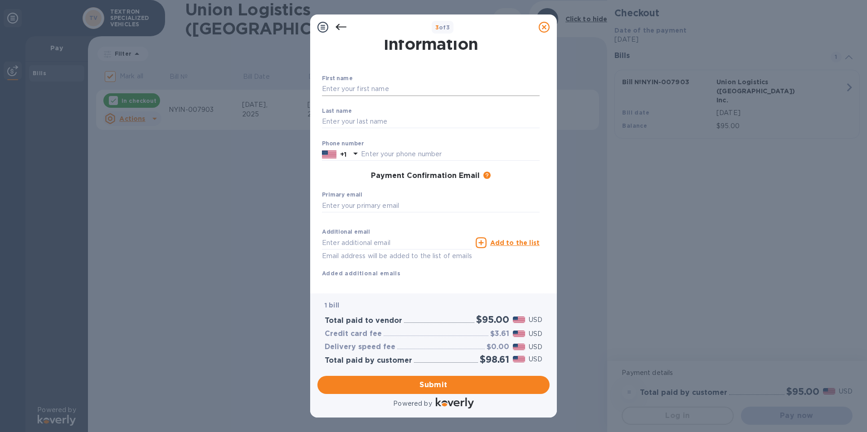
click at [420, 91] on input "text" at bounding box center [431, 89] width 218 height 14
type input "j"
type input "[PERSON_NAME]"
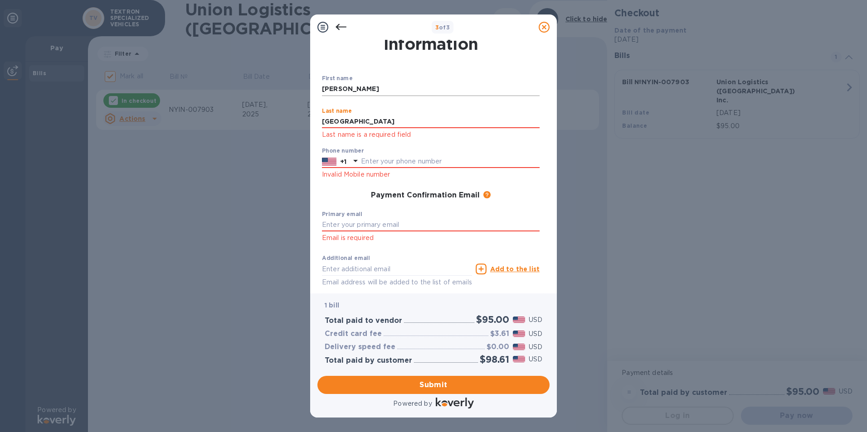
type input "[GEOGRAPHIC_DATA]"
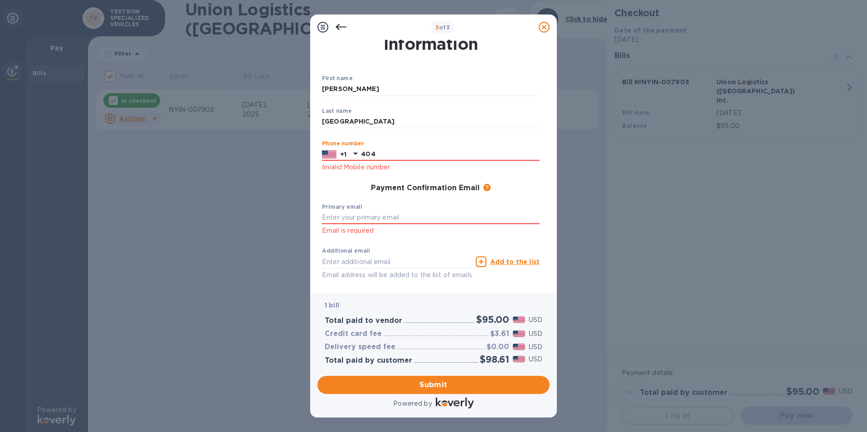
type input "4046952192"
type input "[PERSON_NAME][EMAIL_ADDRESS][PERSON_NAME][DOMAIN_NAME]"
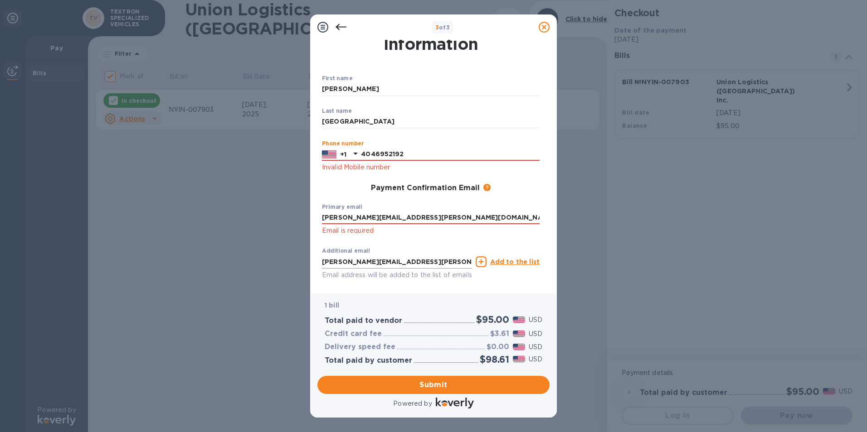
click at [421, 266] on input "[PERSON_NAME][EMAIL_ADDRESS][PERSON_NAME][DOMAIN_NAME]" at bounding box center [397, 262] width 150 height 14
type input "[PERSON_NAME][EMAIL_ADDRESS][PERSON_NAME][DOMAIN_NAME]"
click at [506, 266] on u "Add to the list" at bounding box center [514, 261] width 49 height 7
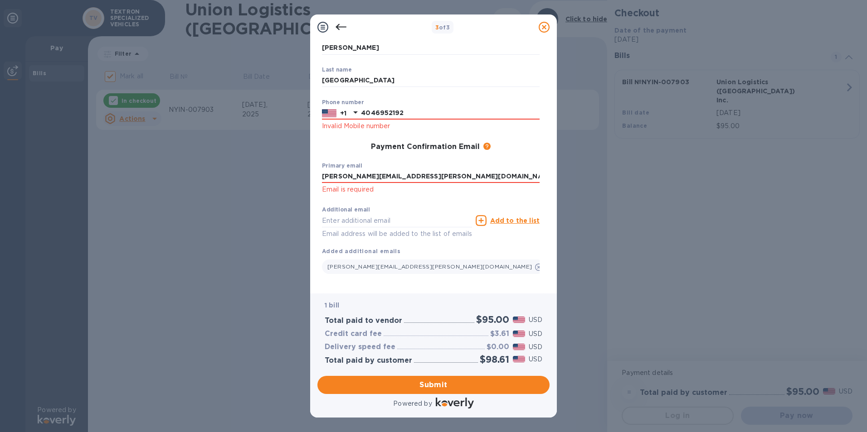
scroll to position [83, 0]
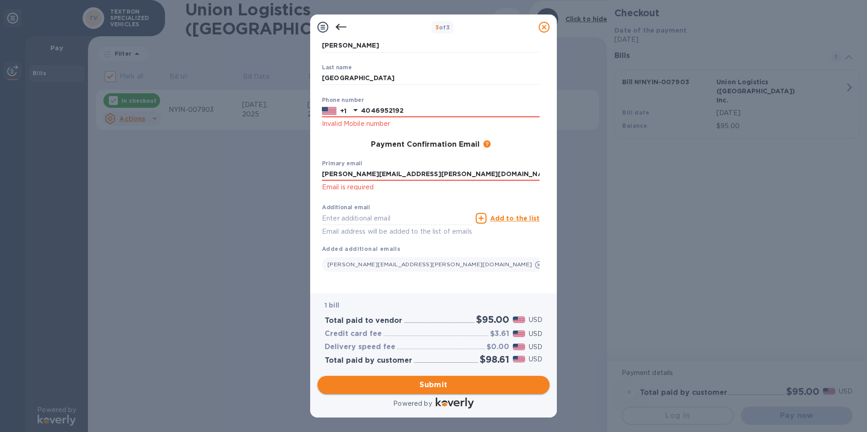
click at [455, 385] on span "Submit" at bounding box center [433, 385] width 218 height 11
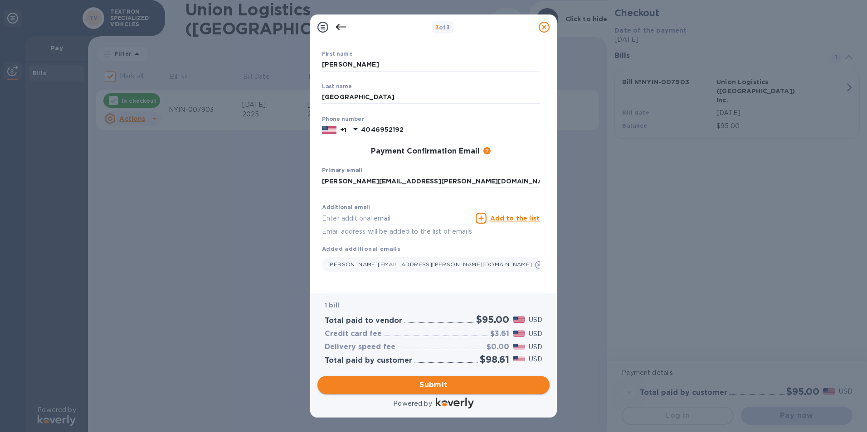
scroll to position [64, 0]
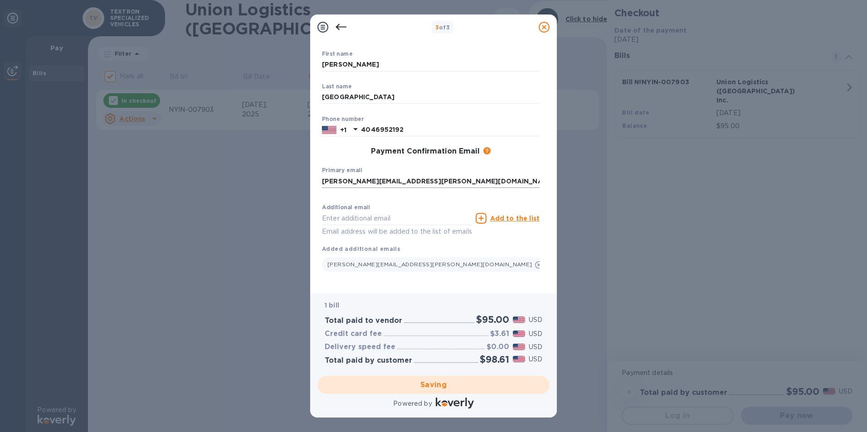
click at [450, 174] on input "[PERSON_NAME][EMAIL_ADDRESS][PERSON_NAME][DOMAIN_NAME]" at bounding box center [431, 181] width 218 height 14
checkbox input "false"
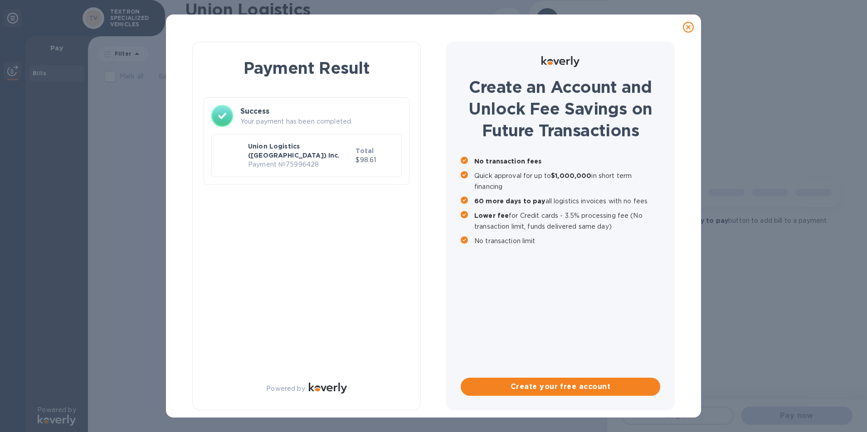
scroll to position [0, 0]
